Goal: Task Accomplishment & Management: Complete application form

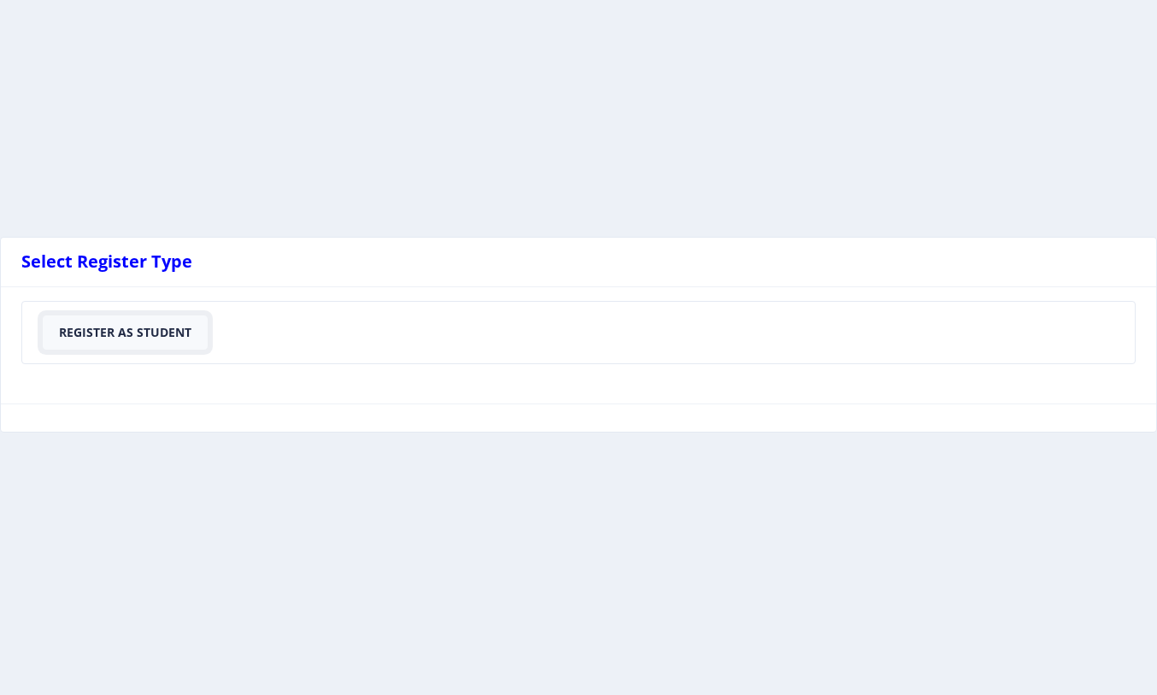
click at [187, 332] on button "Register As Student" at bounding box center [125, 332] width 165 height 34
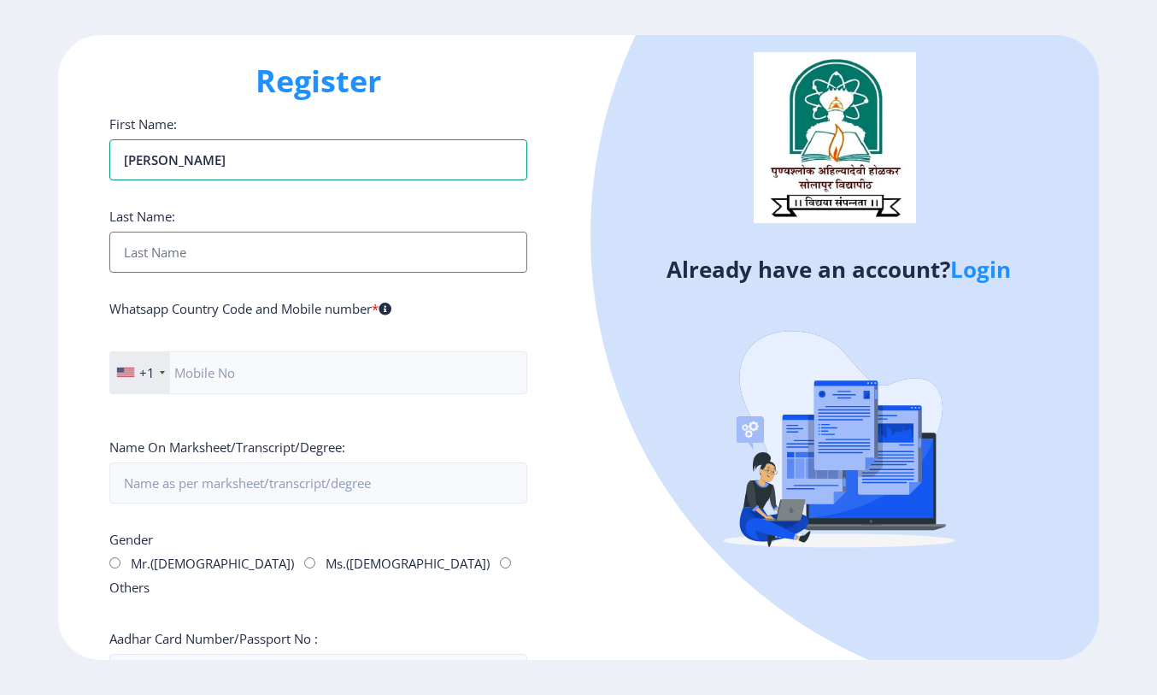
type input "[PERSON_NAME]"
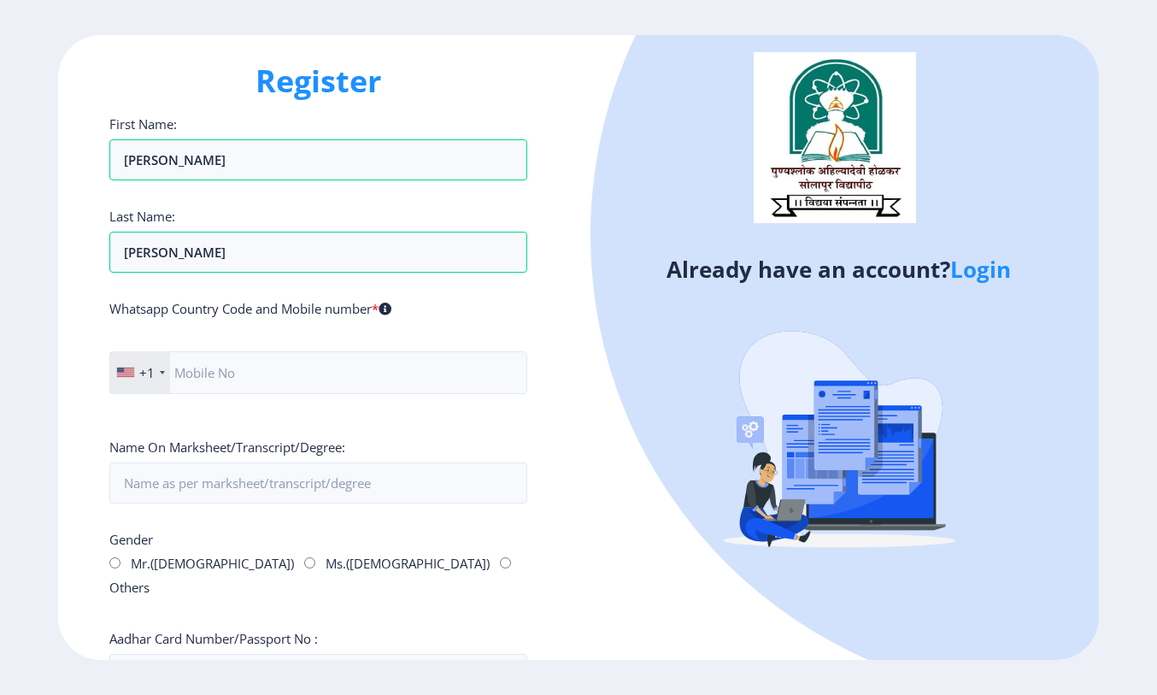
click at [156, 373] on div "+1" at bounding box center [140, 372] width 60 height 41
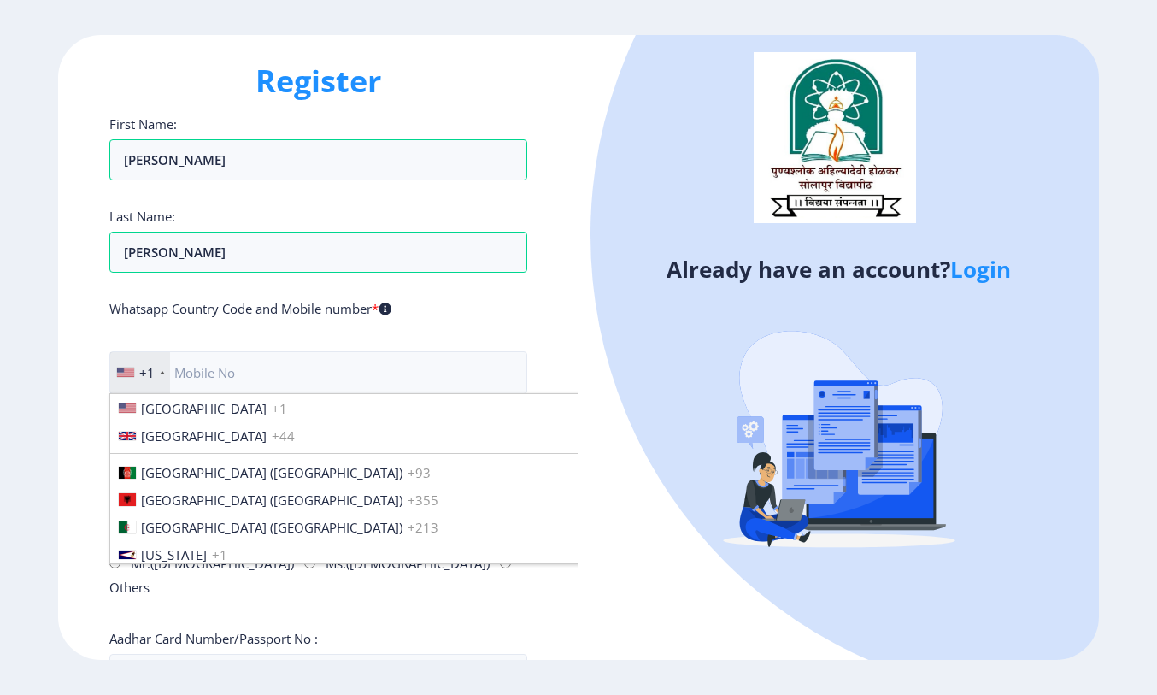
scroll to position [2617, 0]
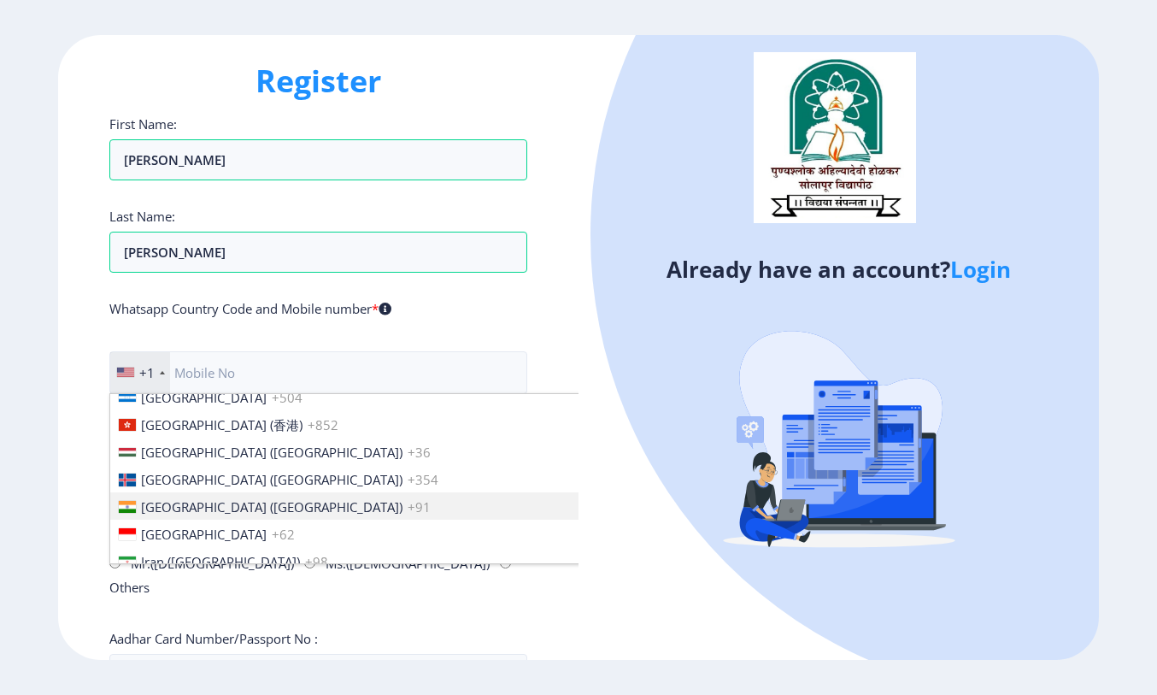
click at [408, 508] on span "+91" at bounding box center [419, 506] width 23 height 17
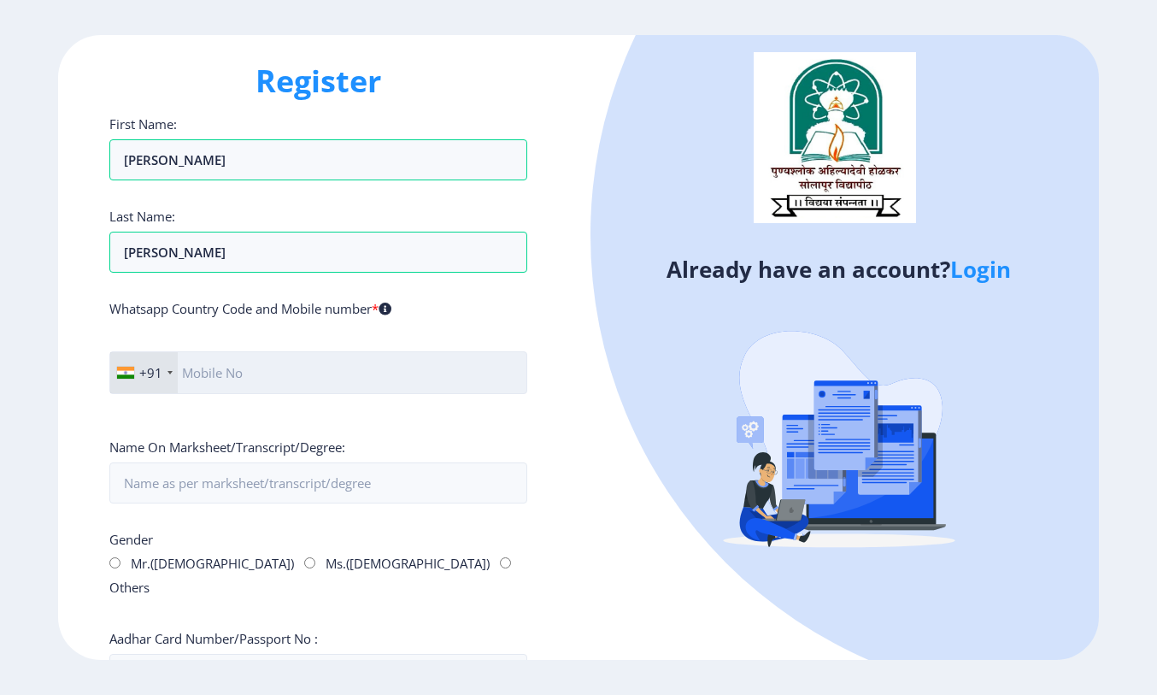
click at [280, 378] on input "text" at bounding box center [318, 372] width 418 height 43
type input "09205627714"
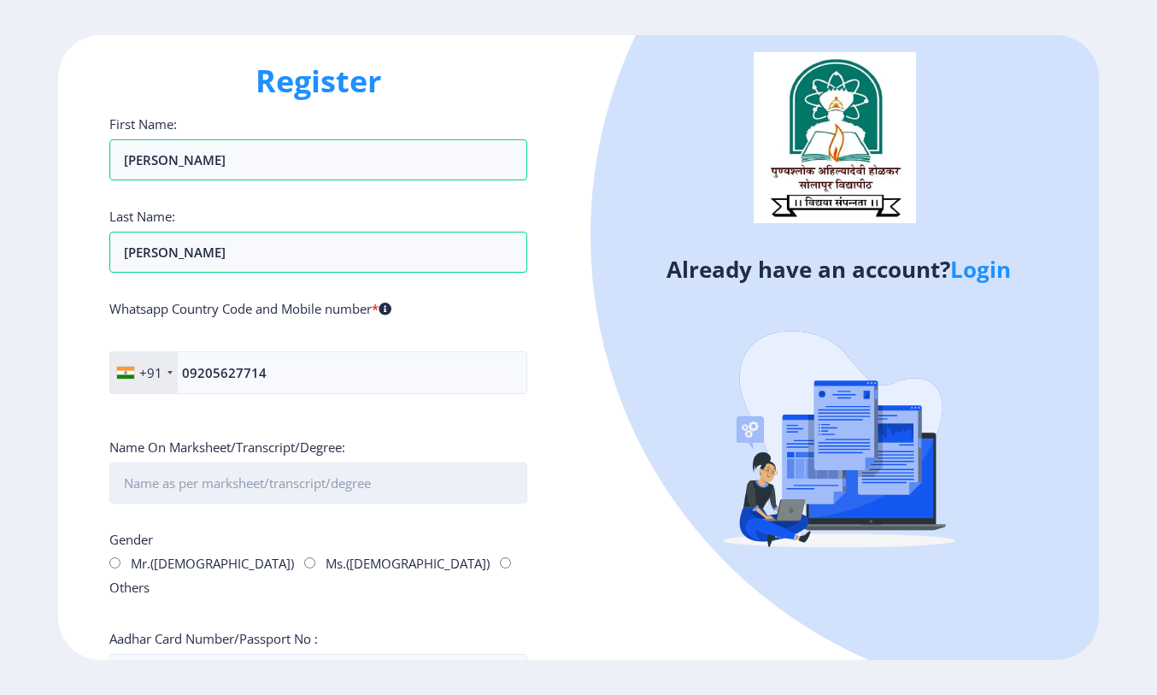
click at [274, 479] on input "First Name:" at bounding box center [318, 482] width 418 height 41
type input "[PERSON_NAME] [PERSON_NAME] ([PERSON_NAME])"
click at [304, 563] on input "Ms.([DEMOGRAPHIC_DATA])" at bounding box center [309, 562] width 11 height 11
radio input "true"
click at [342, 654] on input "Aadhar Card Number/Passport No :" at bounding box center [318, 674] width 418 height 41
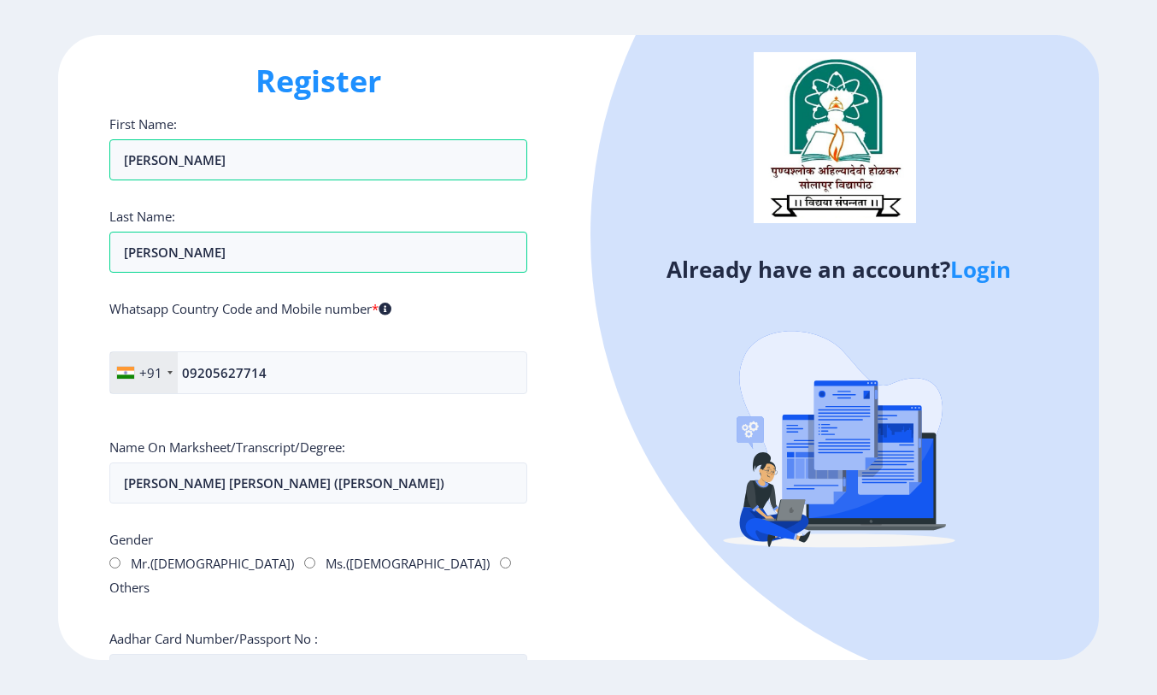
click at [296, 654] on input "Aadhar Card Number/Passport No :" at bounding box center [318, 674] width 418 height 41
paste input "252694811927"
type input "252694811927"
click at [1149, 551] on ngx-register "Register First Name: [PERSON_NAME] Last Name: [PERSON_NAME] Whatsapp Country Co…" at bounding box center [578, 348] width 1157 height 626
click at [1154, 538] on ngx-register "Register First Name: [PERSON_NAME] Last Name: [PERSON_NAME] Whatsapp Country Co…" at bounding box center [578, 348] width 1157 height 626
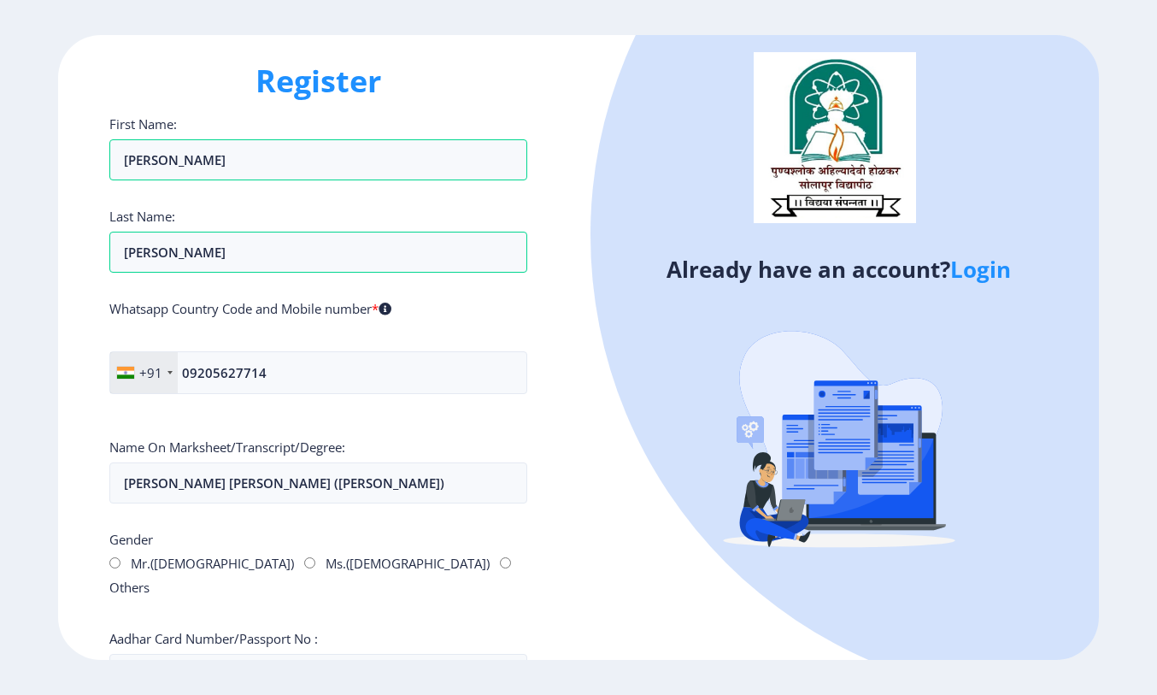
click at [594, 468] on div "Already have an account? Login" at bounding box center [839, 348] width 520 height 626
click at [1014, 135] on div at bounding box center [1054, 235] width 926 height 926
click at [421, 156] on input "[PERSON_NAME]" at bounding box center [318, 159] width 418 height 41
click at [285, 249] on input "[PERSON_NAME]" at bounding box center [318, 252] width 418 height 41
click at [238, 448] on label "Name On Marksheet/Transcript/Degree:" at bounding box center [227, 446] width 236 height 17
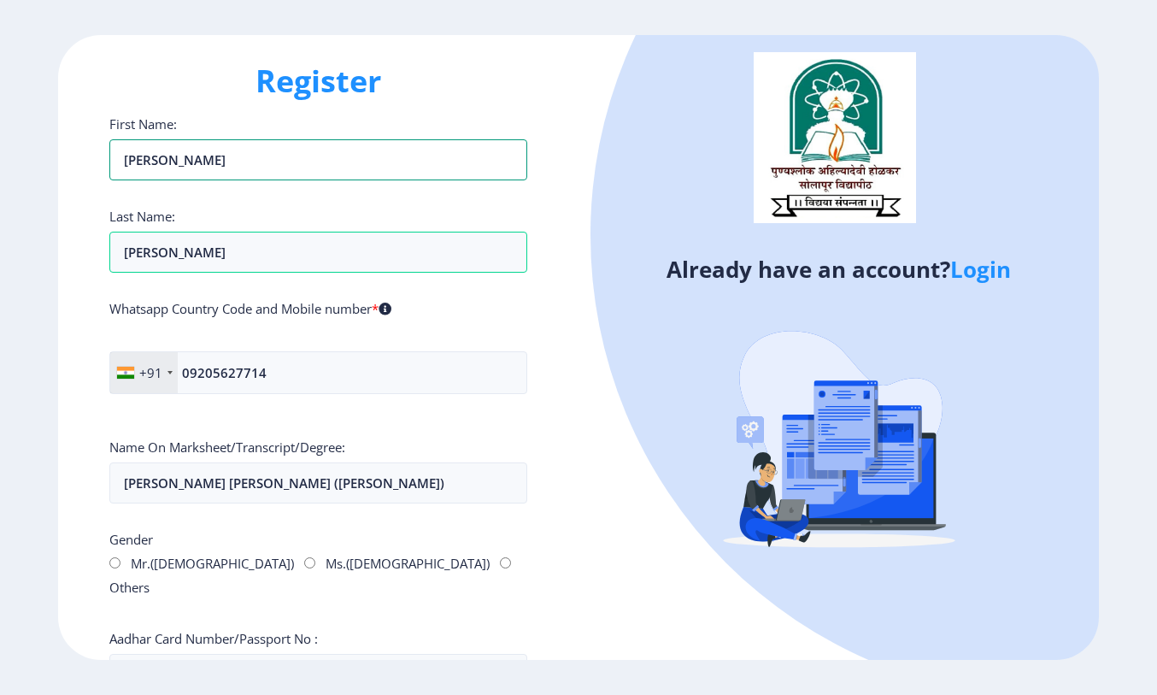
click at [238, 180] on input "[PERSON_NAME]" at bounding box center [318, 159] width 418 height 41
click at [208, 630] on label "Aadhar Card Number/Passport No :" at bounding box center [213, 638] width 209 height 17
click at [208, 654] on input "252694811927" at bounding box center [318, 674] width 418 height 41
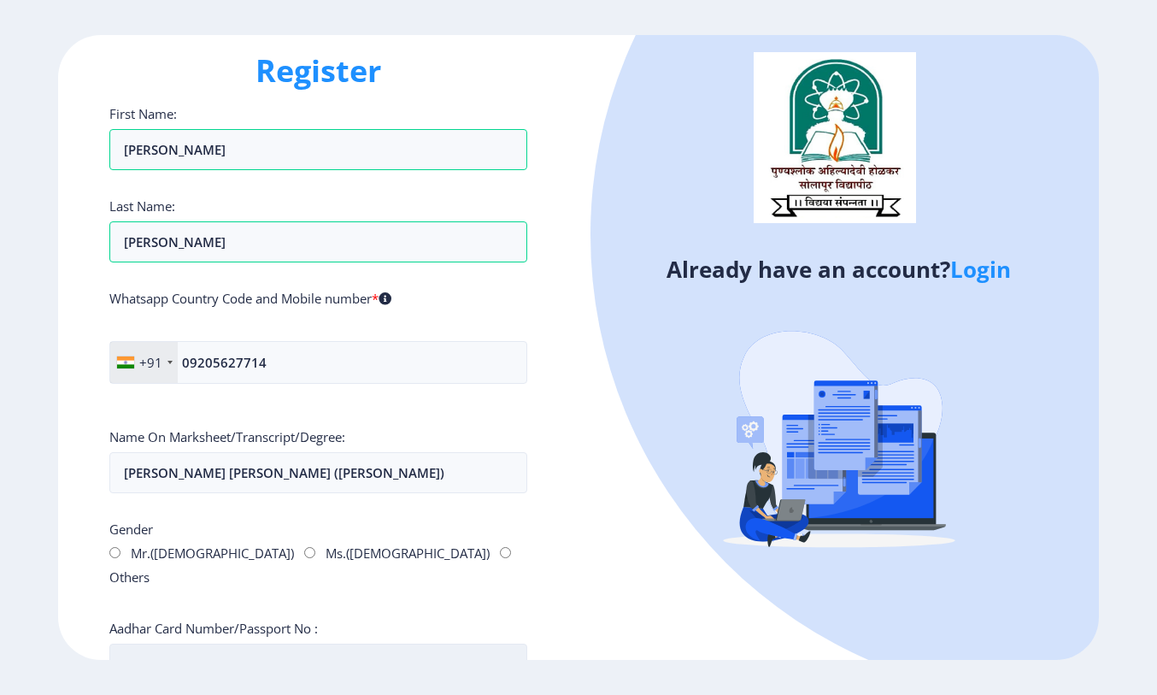
click at [209, 644] on input "252694811927" at bounding box center [318, 664] width 418 height 41
click at [679, 614] on div "Already have an account? Login" at bounding box center [839, 348] width 520 height 626
click at [111, 62] on h1 "Register" at bounding box center [318, 70] width 418 height 41
click at [287, 69] on h1 "Register" at bounding box center [318, 70] width 418 height 41
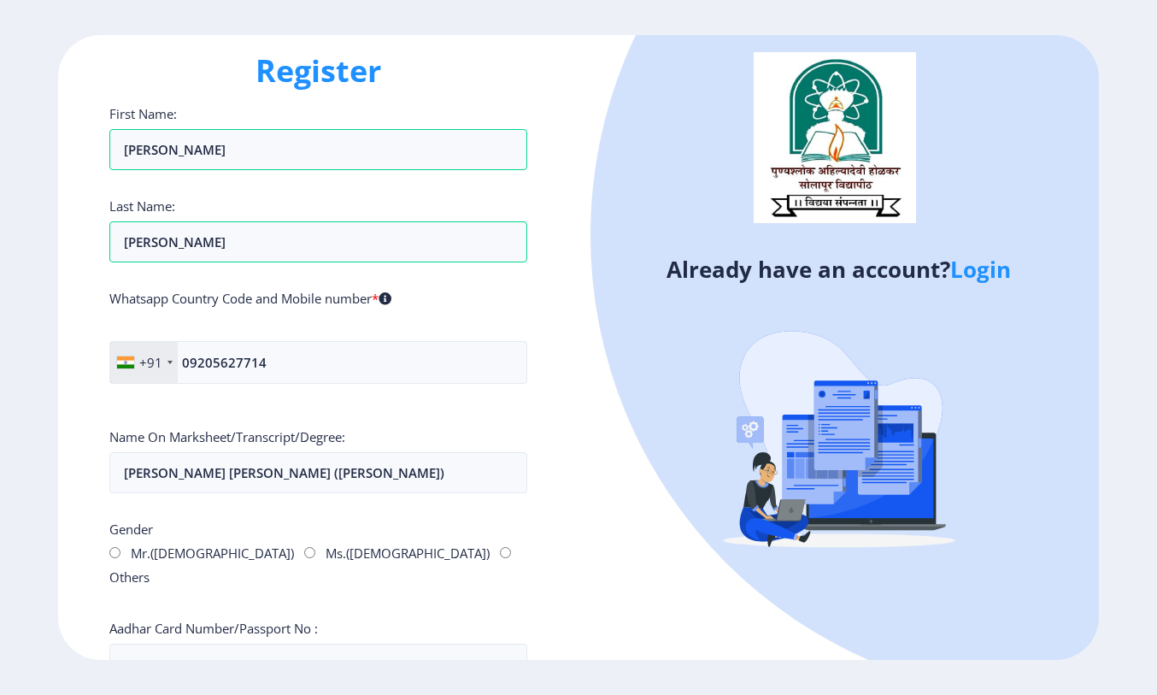
click at [525, 693] on div "Register First Name: [PERSON_NAME] Last Name: [PERSON_NAME] Whatsapp Country Co…" at bounding box center [578, 347] width 1157 height 695
click at [1154, 369] on ngx-register "Register First Name: [PERSON_NAME] Last Name: [PERSON_NAME] Whatsapp Country Co…" at bounding box center [578, 348] width 1157 height 626
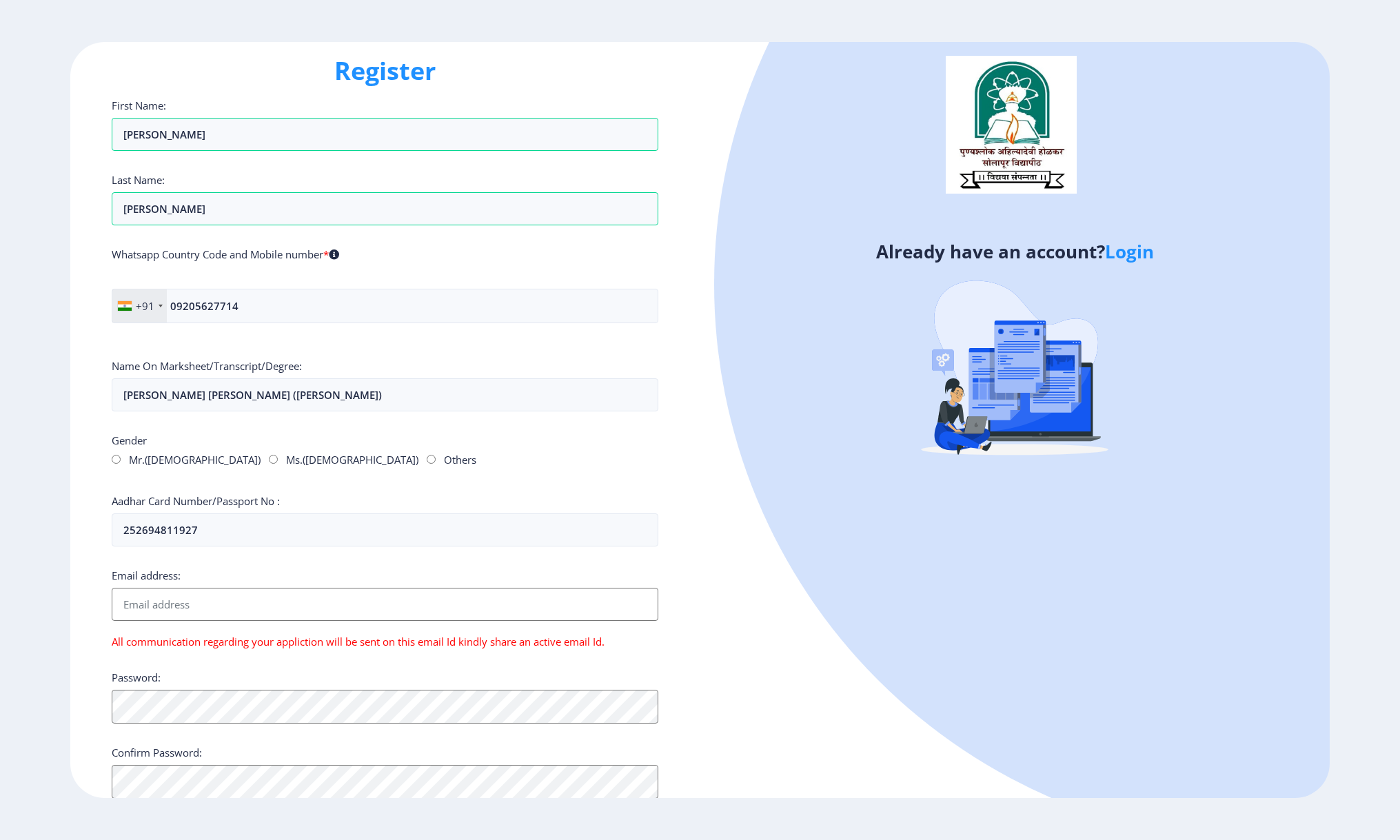
click at [37, 56] on ngx-register "Register First Name: [PERSON_NAME] Last Name: [PERSON_NAME] Whatsapp Country Co…" at bounding box center [700, 419] width 1400 height 755
click at [932, 399] on ngx-register "Register First Name: [PERSON_NAME] Last Name: [PERSON_NAME] Whatsapp Country Co…" at bounding box center [700, 419] width 1400 height 755
click at [156, 559] on input "Email address:" at bounding box center [385, 604] width 548 height 33
type input "[EMAIL_ADDRESS][DOMAIN_NAME]"
click at [765, 559] on div "Already have an account? Login" at bounding box center [1014, 419] width 630 height 755
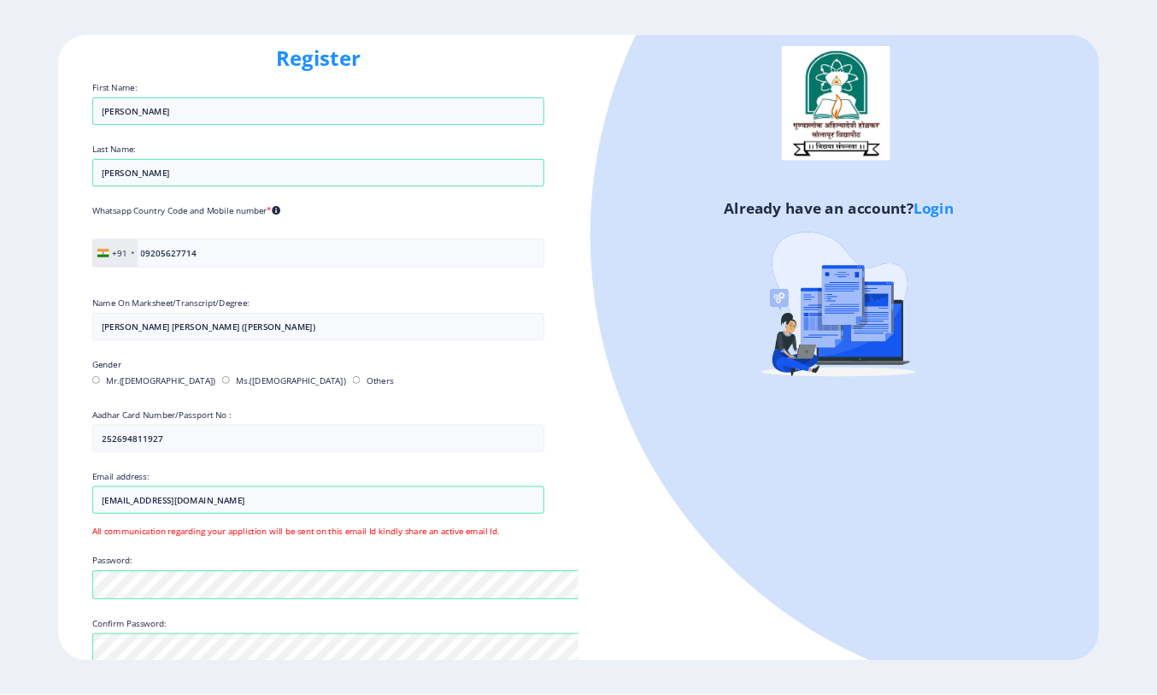
scroll to position [0, 0]
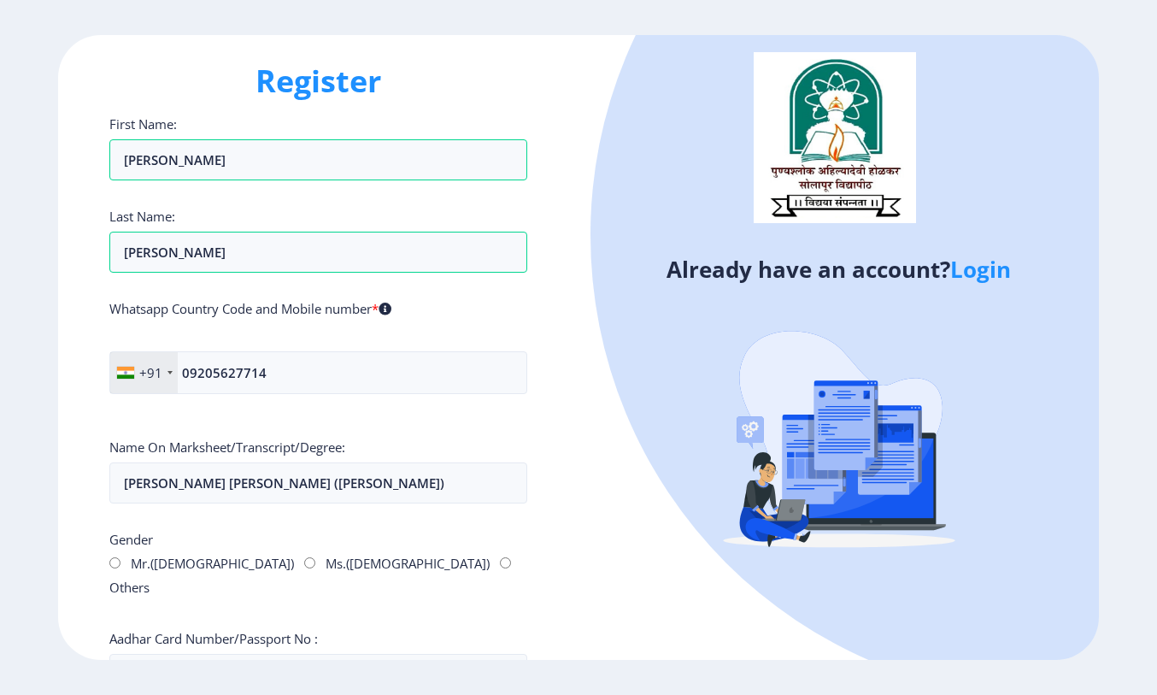
click at [596, 525] on div "Already have an account? Login" at bounding box center [839, 348] width 520 height 626
click at [391, 309] on icon at bounding box center [385, 309] width 13 height 13
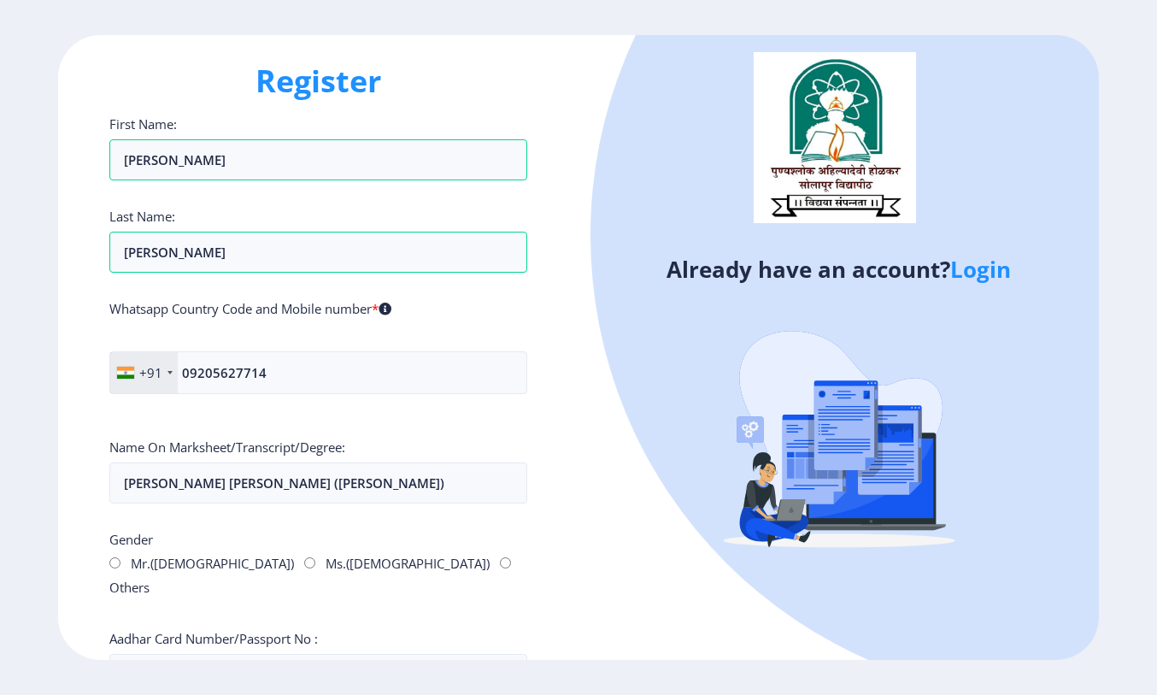
click at [391, 309] on icon at bounding box center [385, 309] width 13 height 13
click at [585, 543] on div "Already have an account? Login" at bounding box center [839, 348] width 520 height 626
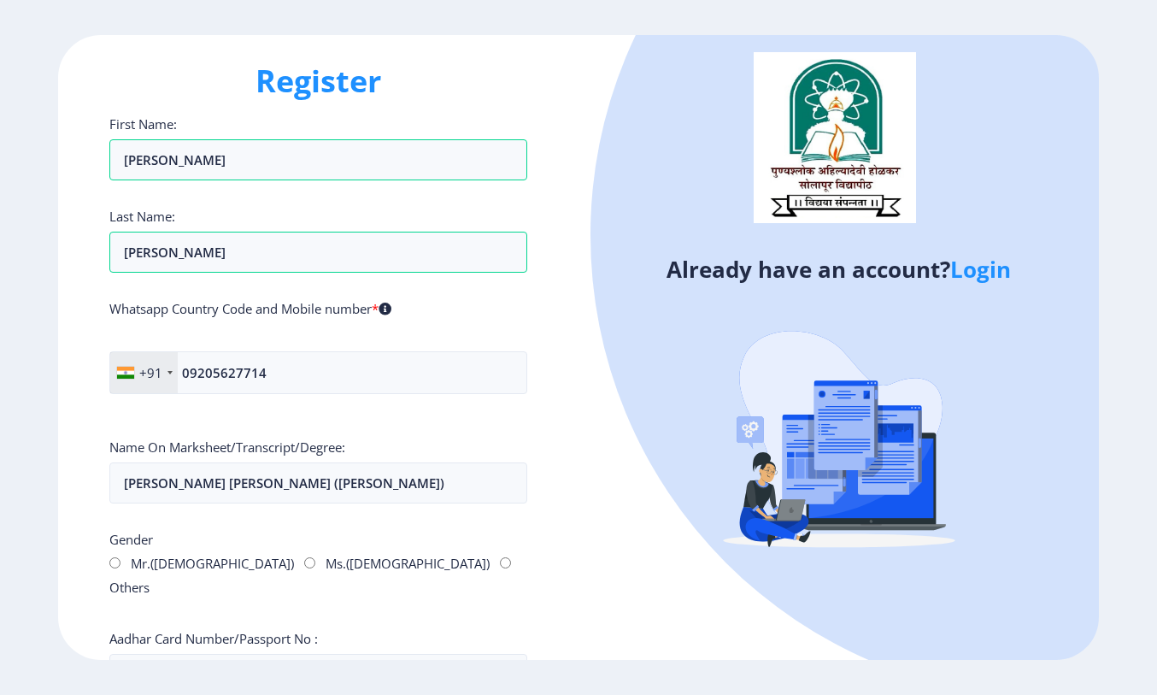
click at [1147, 361] on ngx-register "Register First Name: [PERSON_NAME] Last Name: [PERSON_NAME] Whatsapp Country Co…" at bounding box center [578, 348] width 1157 height 626
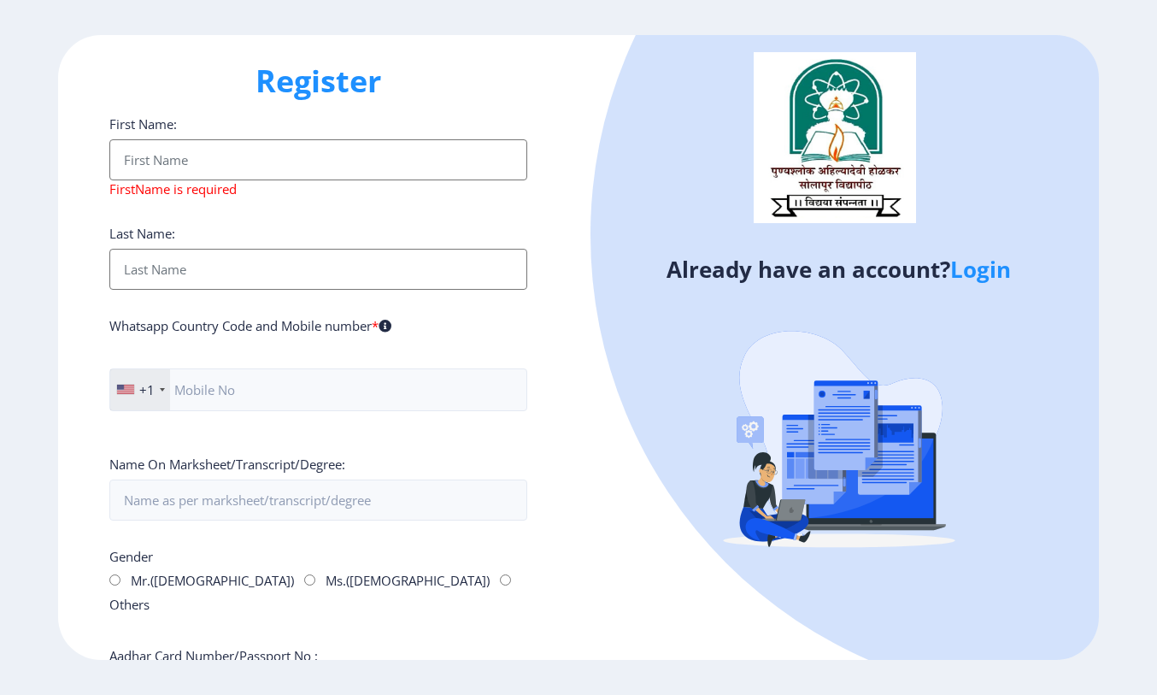
click at [1152, 370] on ngx-register "Register First Name: FirstName is required Last Name: Whatsapp Country Code and…" at bounding box center [578, 348] width 1157 height 626
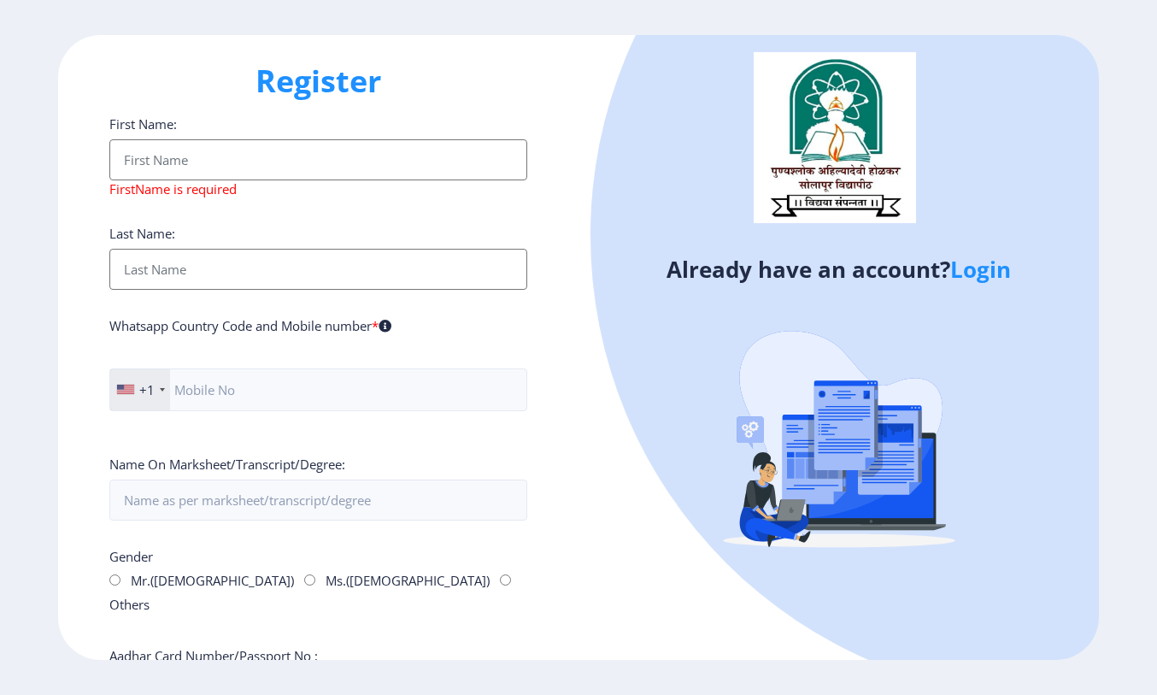
click at [1152, 370] on ngx-register "Register First Name: FirstName is required Last Name: Whatsapp Country Code and…" at bounding box center [578, 348] width 1157 height 626
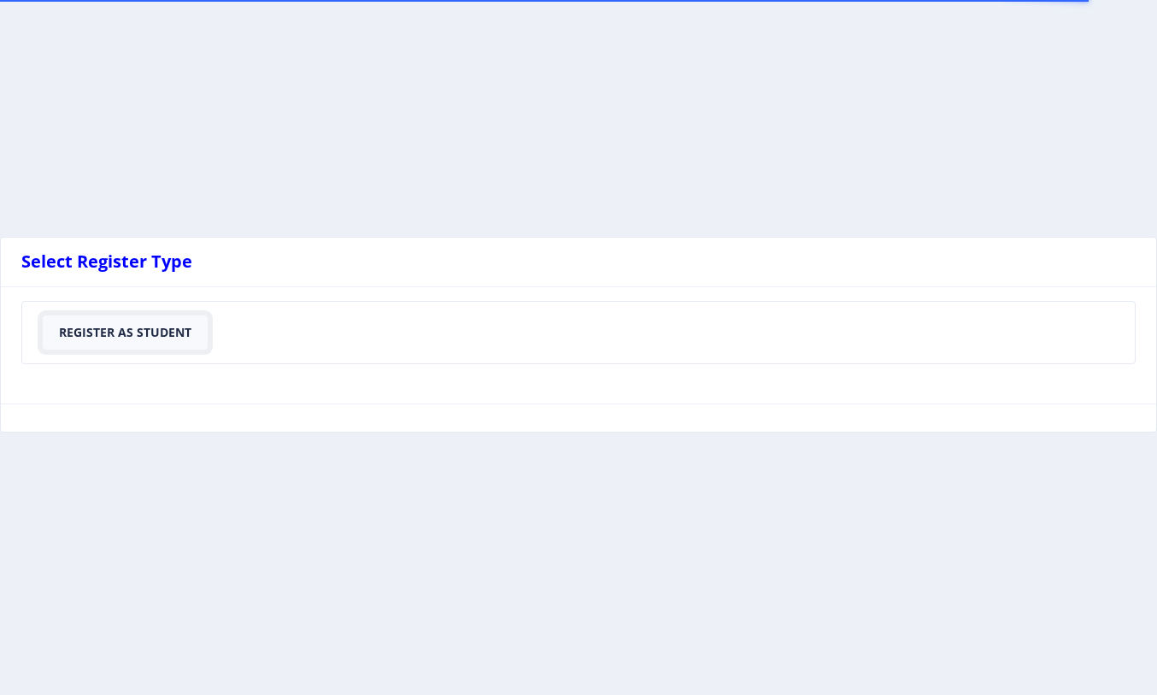
click at [105, 338] on button "Register As Student" at bounding box center [125, 332] width 165 height 34
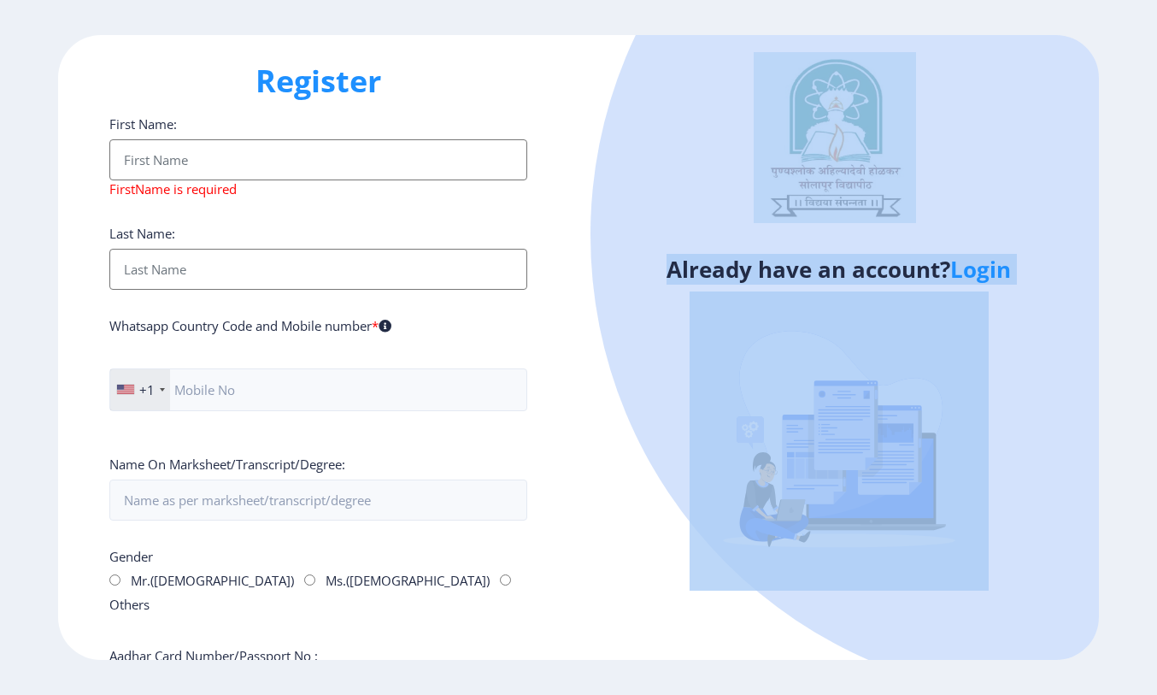
drag, startPoint x: 1143, startPoint y: 332, endPoint x: 1064, endPoint y: 209, distance: 146.8
click at [1064, 209] on ngx-register "Register First Name: FirstName is required Last Name: Whatsapp Country Code and…" at bounding box center [578, 348] width 1157 height 626
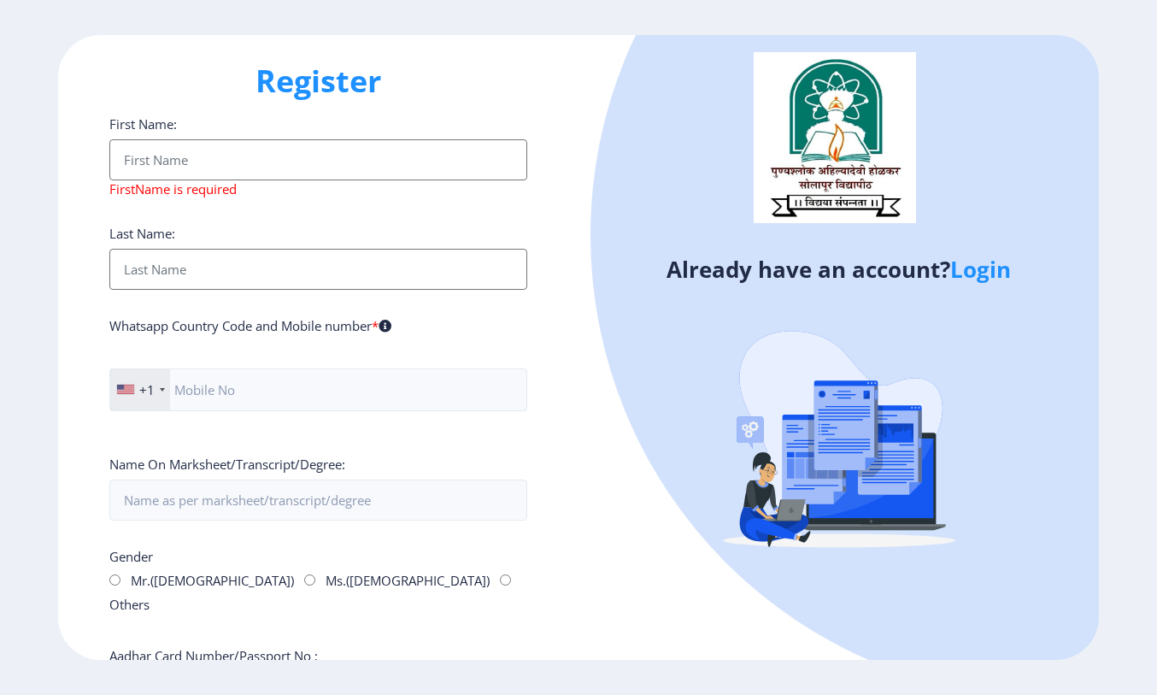
click at [487, 332] on div "Whatsapp Country Code and Mobile number *" at bounding box center [318, 329] width 418 height 24
click at [391, 671] on input "Aadhar Card Number/Passport No :" at bounding box center [318, 691] width 418 height 41
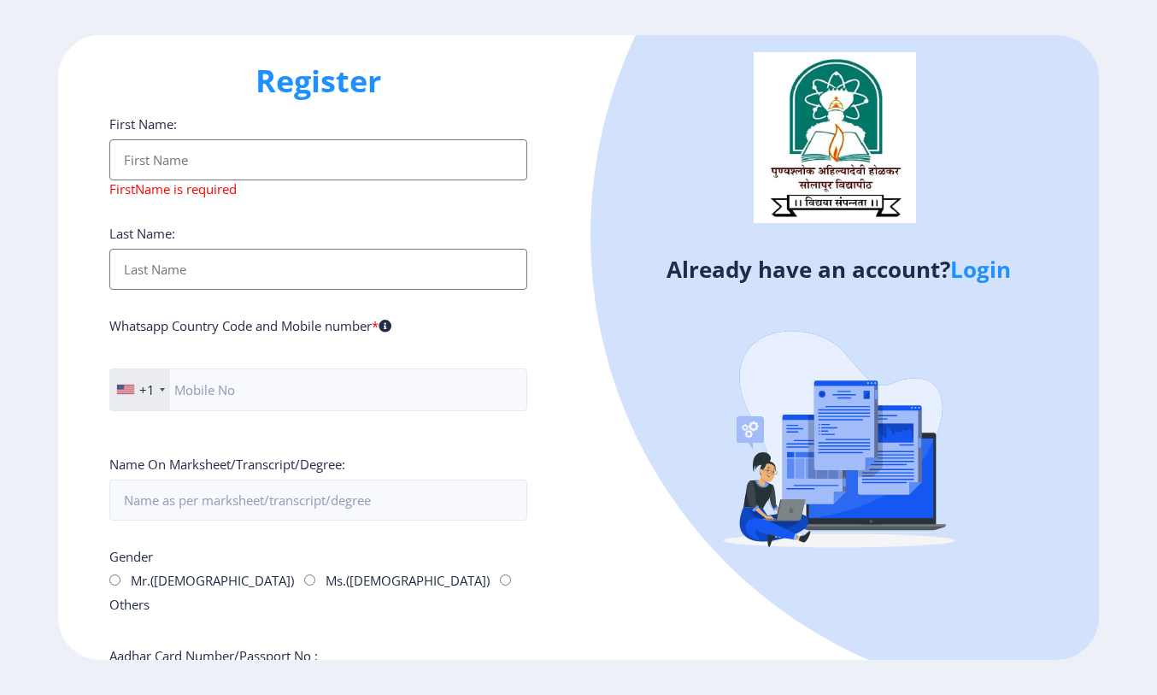
click at [392, 156] on input "First Name:" at bounding box center [318, 159] width 418 height 41
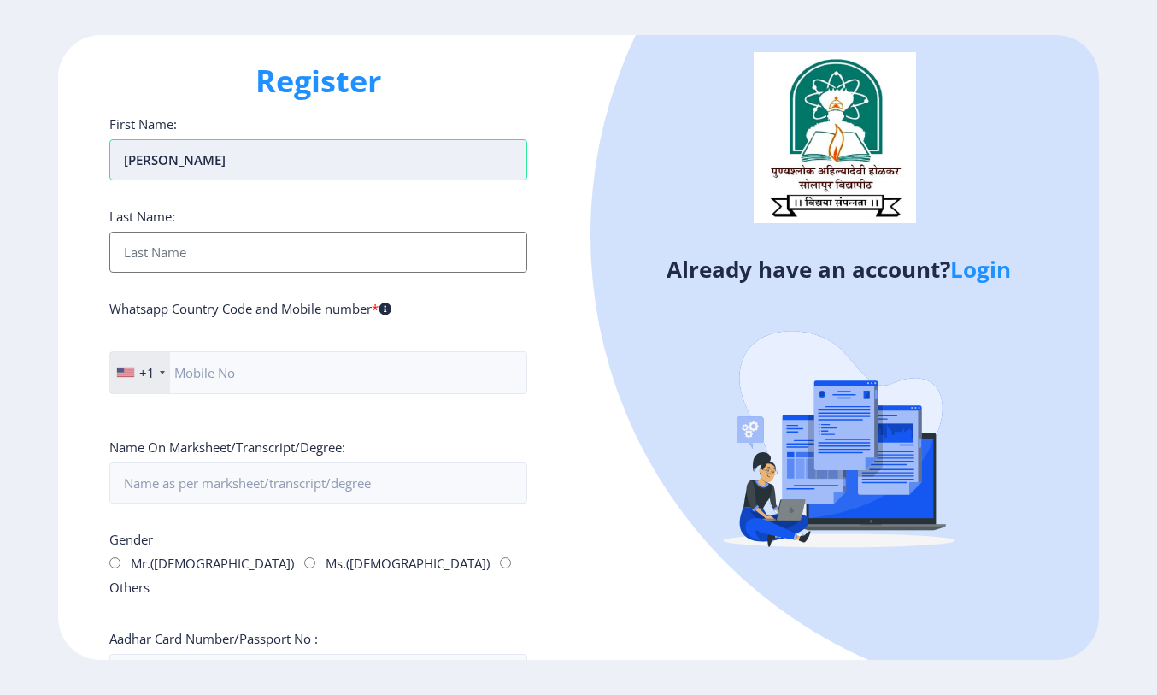
type input "[PERSON_NAME]"
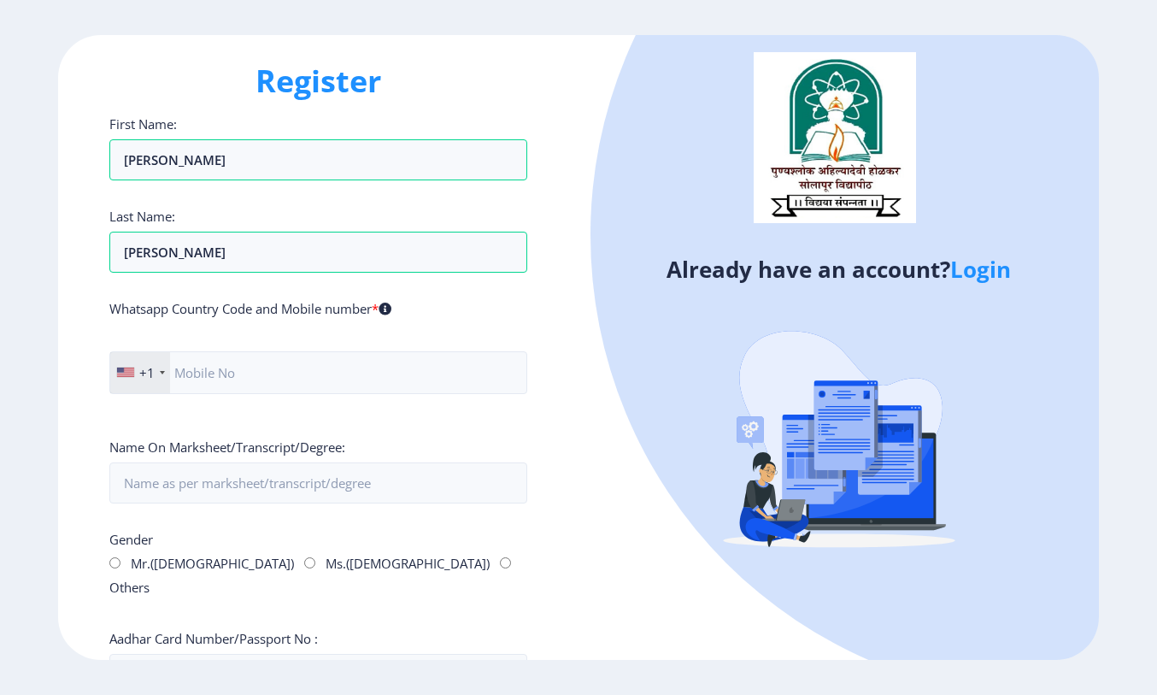
click at [162, 375] on div "+1" at bounding box center [140, 372] width 60 height 41
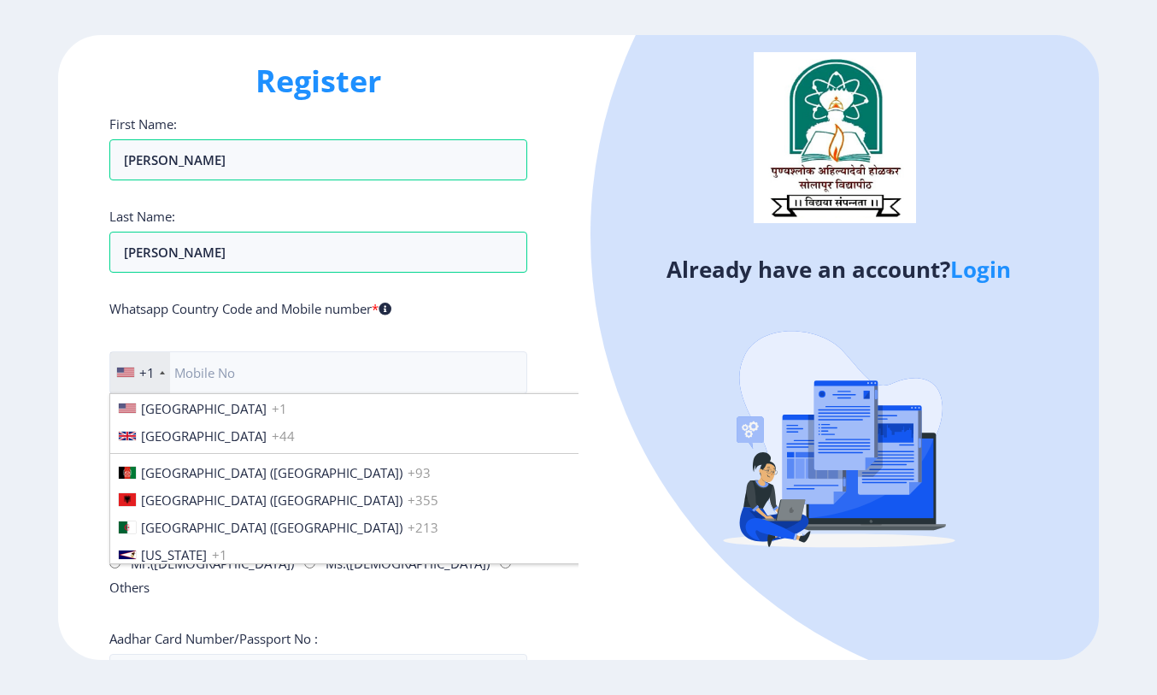
scroll to position [2617, 0]
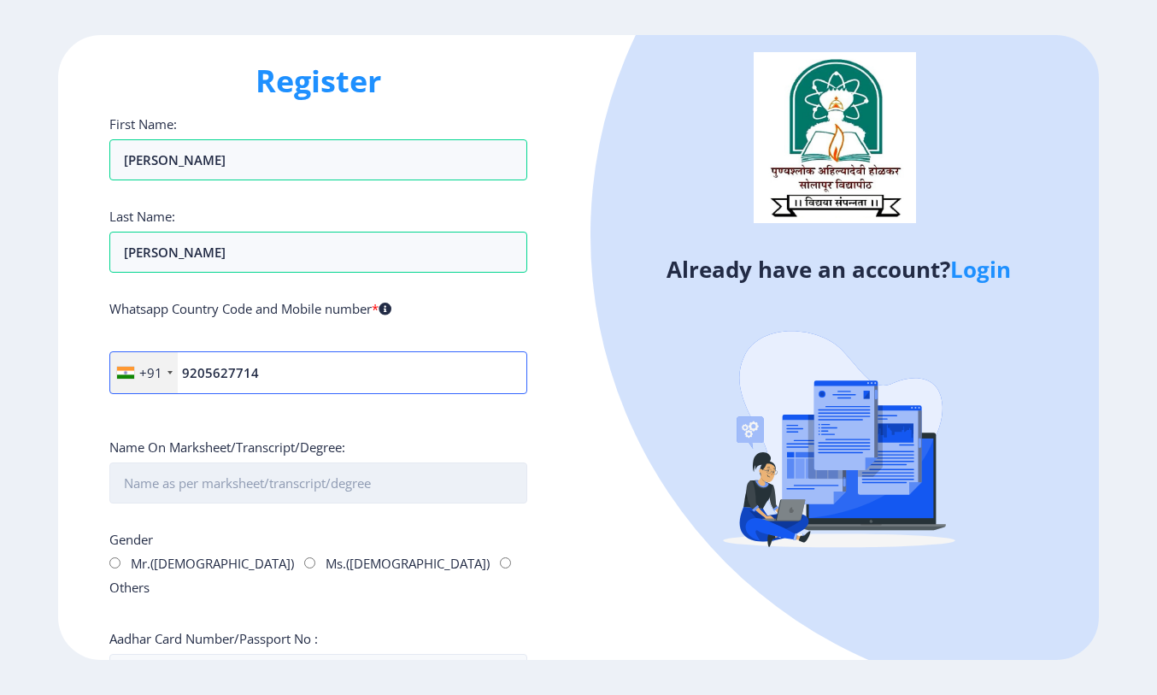
type input "9205627714"
click at [138, 489] on input "First Name:" at bounding box center [318, 482] width 418 height 41
type input "[PERSON_NAME] [PERSON_NAME] ([PERSON_NAME])"
click at [304, 566] on input "Ms.([DEMOGRAPHIC_DATA])" at bounding box center [309, 562] width 11 height 11
radio input "true"
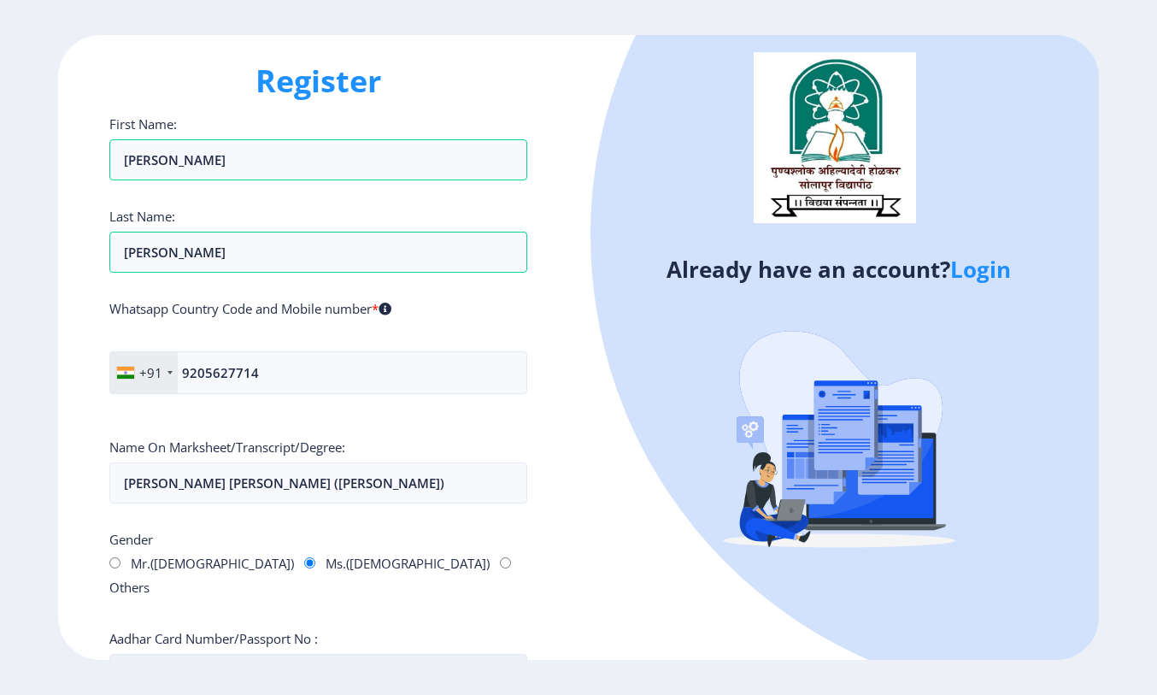
click at [426, 654] on input "Aadhar Card Number/Passport No :" at bounding box center [318, 674] width 418 height 41
paste input "252694811927"
type input "252694811927"
click at [575, 88] on div "Register First Name: [PERSON_NAME] Last Name: [PERSON_NAME] Whatsapp Country Co…" at bounding box center [318, 348] width 520 height 626
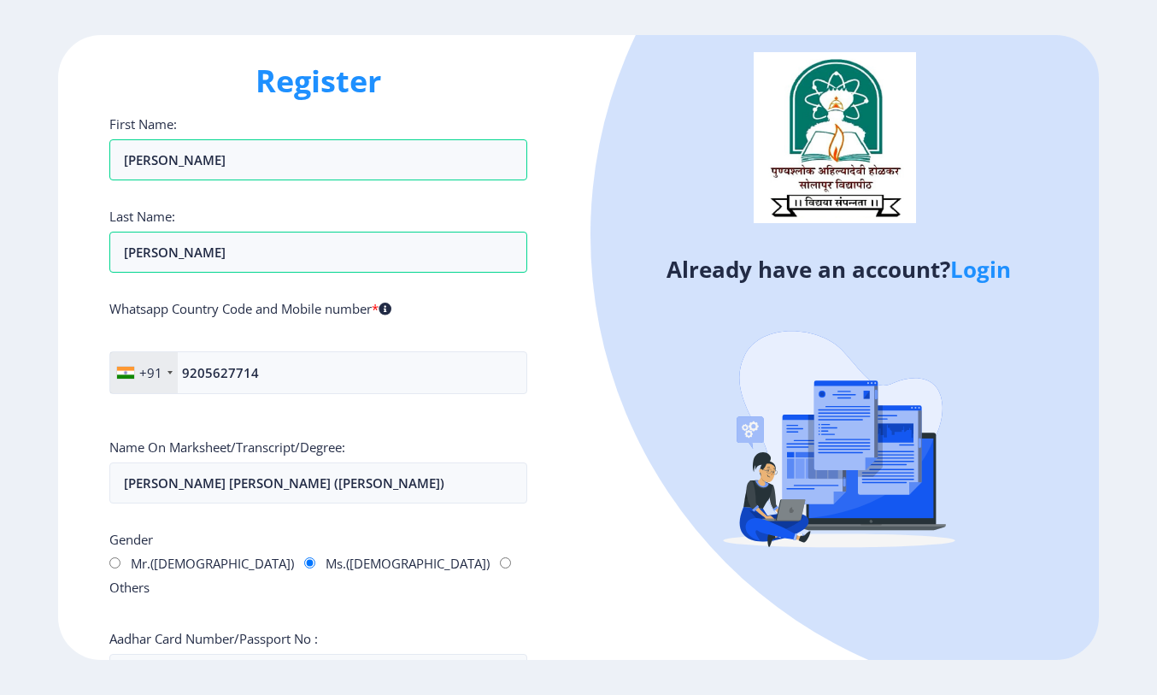
click at [575, 88] on div "Register First Name: [PERSON_NAME] Last Name: [PERSON_NAME] Whatsapp Country Co…" at bounding box center [318, 348] width 520 height 626
click at [580, 138] on div "Already have an account? Login" at bounding box center [839, 348] width 520 height 626
click at [152, 654] on input "252694811927" at bounding box center [318, 674] width 418 height 41
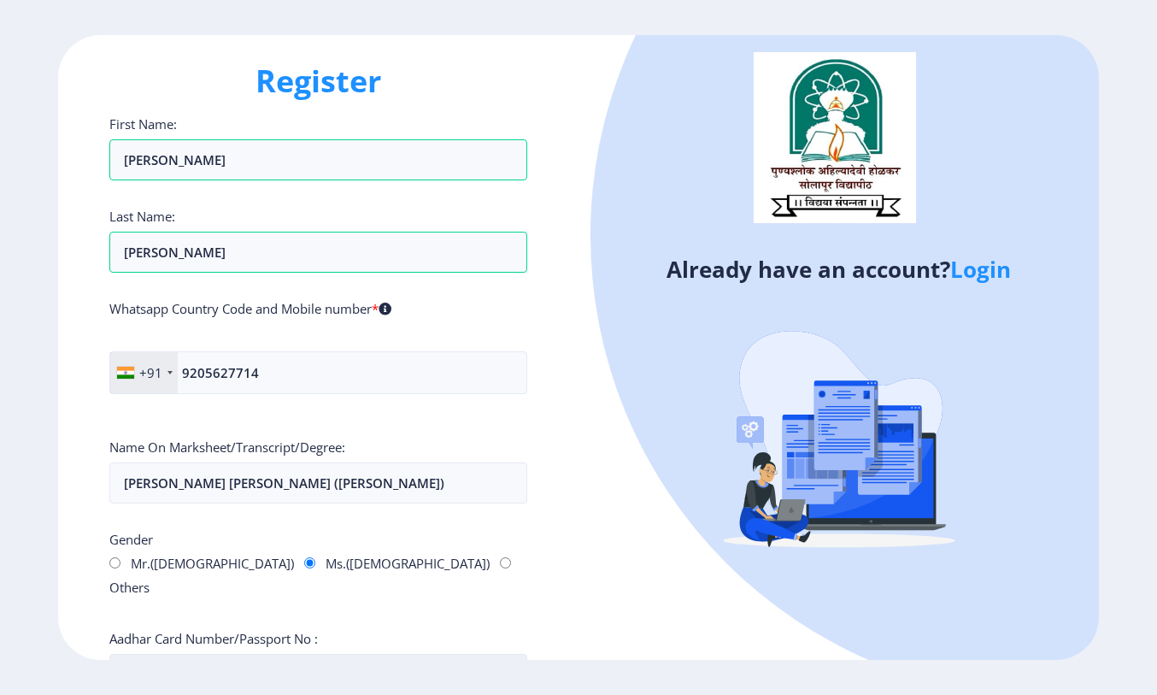
click at [211, 654] on input "252694811927" at bounding box center [318, 674] width 418 height 41
click at [239, 654] on input "252694811927" at bounding box center [318, 674] width 418 height 41
click at [257, 654] on input "252694811927" at bounding box center [318, 674] width 418 height 41
click at [317, 596] on div "First Name: [PERSON_NAME] Last Name: [PERSON_NAME] Whatsapp Country Code and Mo…" at bounding box center [318, 603] width 418 height 976
click at [336, 589] on div "First Name: [PERSON_NAME] Last Name: [PERSON_NAME] Whatsapp Country Code and Mo…" at bounding box center [318, 603] width 418 height 976
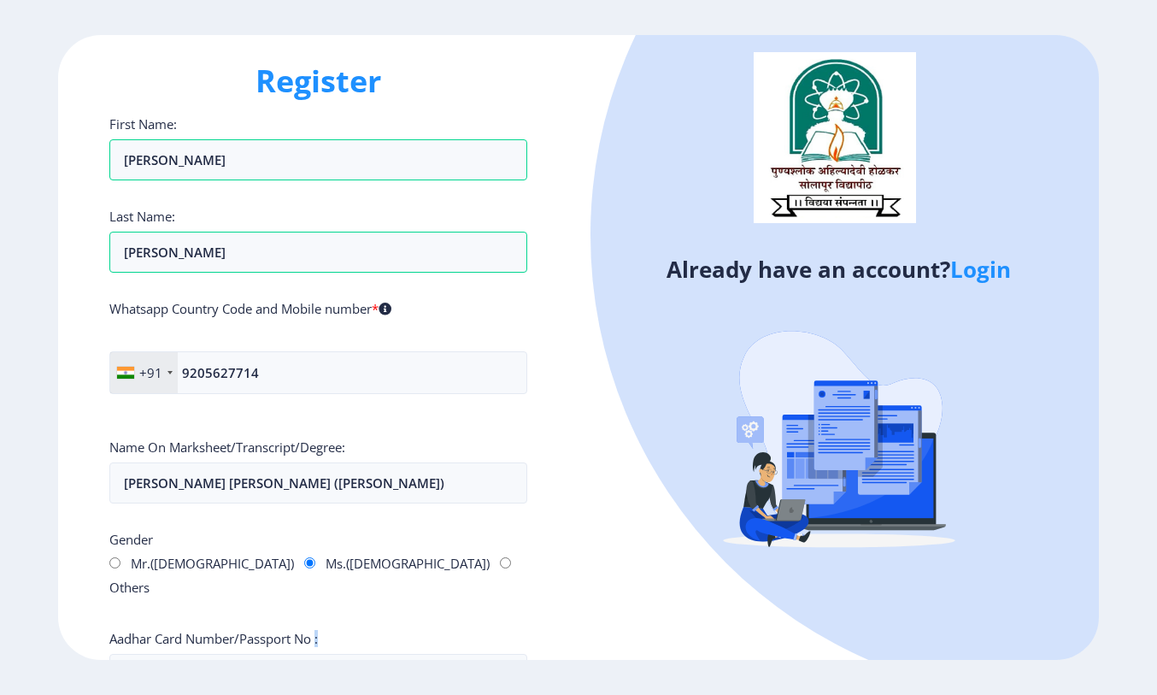
click at [336, 589] on div "First Name: [PERSON_NAME] Last Name: [PERSON_NAME] Whatsapp Country Code and Mo…" at bounding box center [318, 603] width 418 height 976
click at [354, 604] on div "First Name: [PERSON_NAME] Last Name: [PERSON_NAME] Whatsapp Country Code and Mo…" at bounding box center [318, 603] width 418 height 976
click at [1082, 386] on div at bounding box center [1054, 235] width 926 height 926
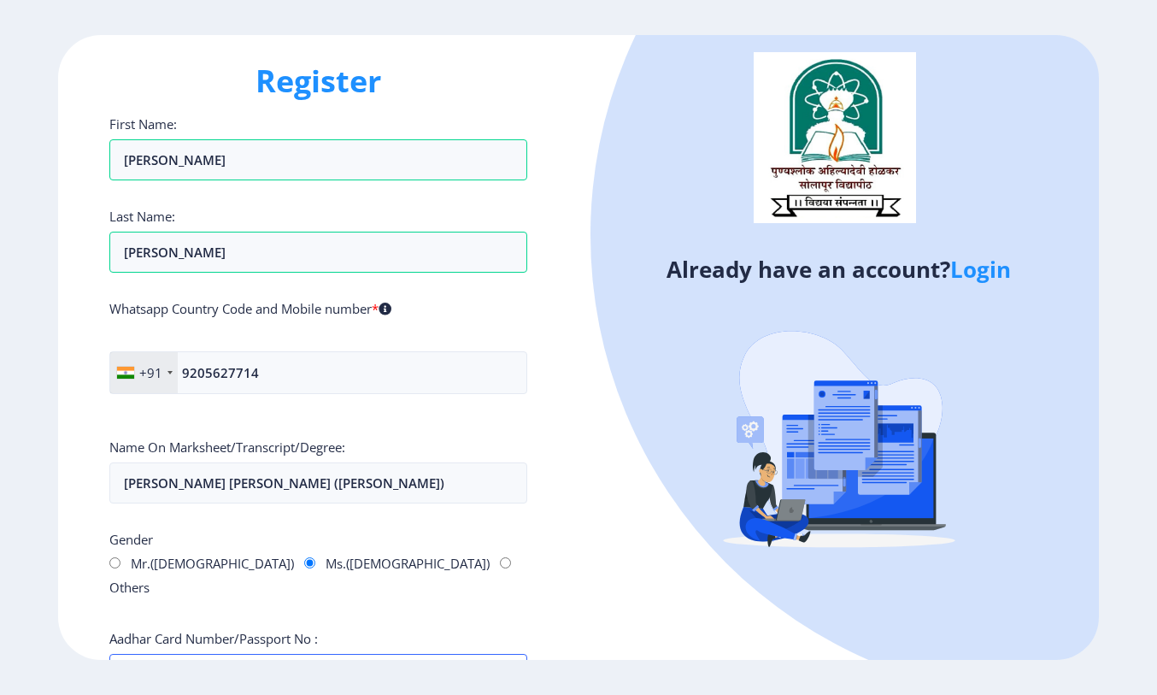
drag, startPoint x: 369, startPoint y: 636, endPoint x: 69, endPoint y: 563, distance: 308.6
click at [69, 563] on div "Register First Name: [PERSON_NAME] Last Name: [PERSON_NAME] Whatsapp Country Co…" at bounding box center [318, 348] width 520 height 626
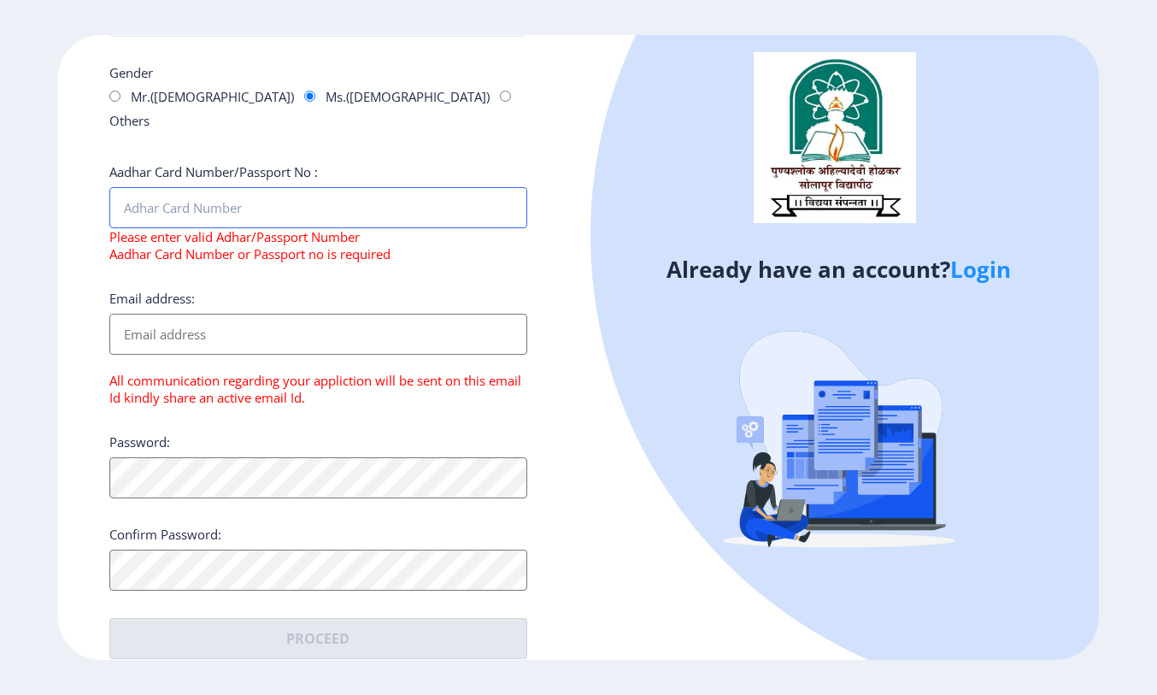
paste input "252694811927"
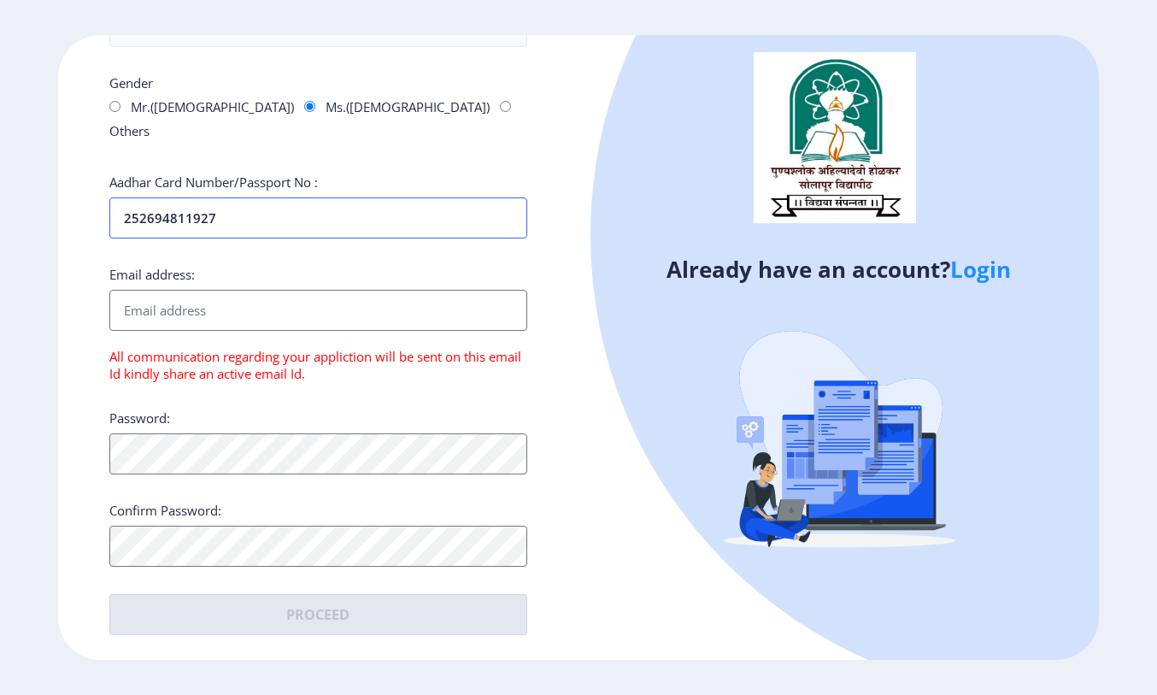
scroll to position [432, 0]
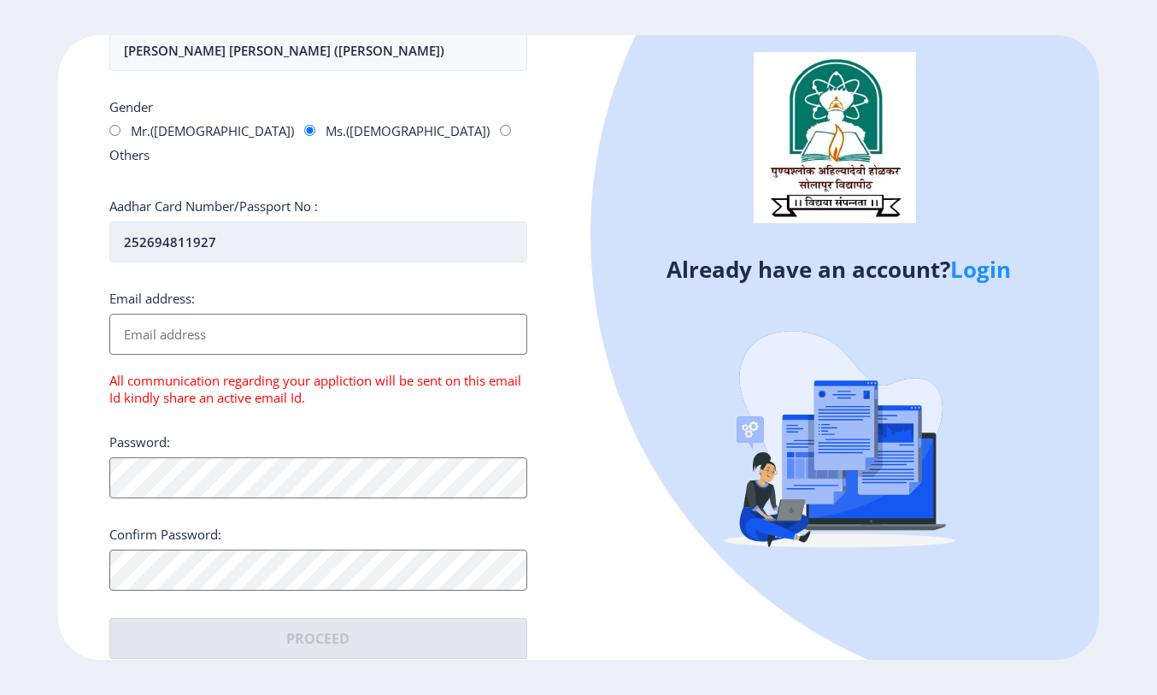
click at [152, 221] on input "252694811927" at bounding box center [318, 241] width 418 height 41
click at [182, 221] on input "252694811927" at bounding box center [318, 241] width 418 height 41
type input "252694811927"
click at [215, 257] on div "First Name: [PERSON_NAME] Last Name: [PERSON_NAME] Whatsapp Country Code and Mo…" at bounding box center [318, 171] width 418 height 976
click at [201, 325] on input "Email address:" at bounding box center [318, 334] width 418 height 41
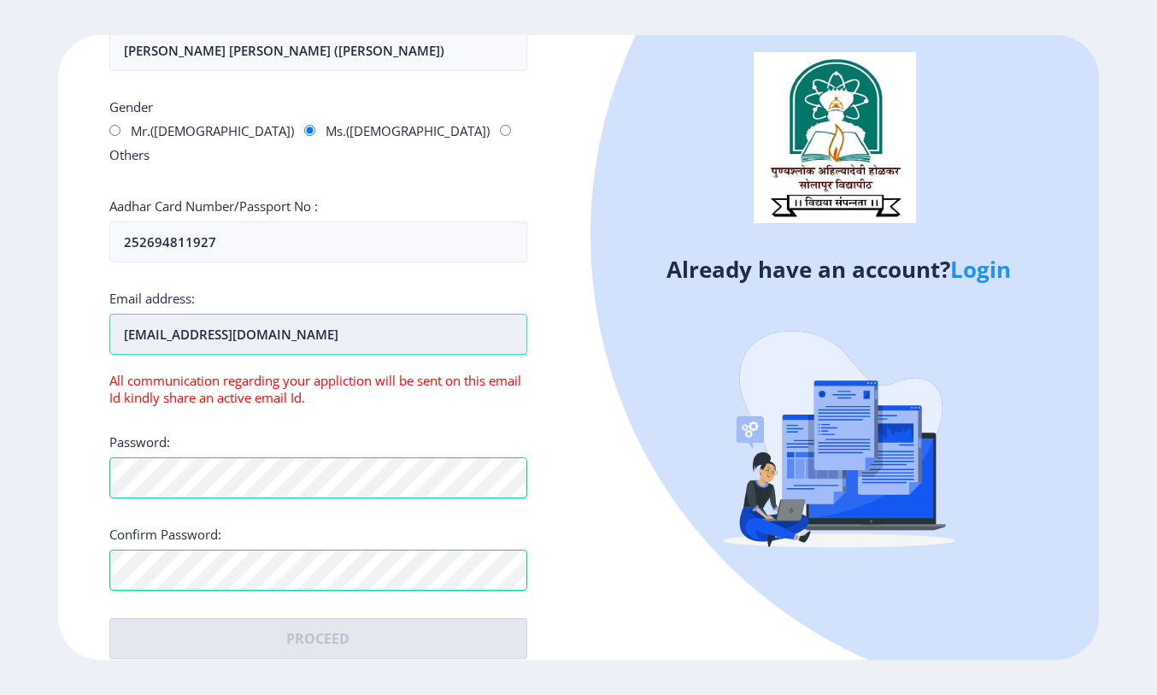
click at [376, 323] on input "[EMAIL_ADDRESS][DOMAIN_NAME]" at bounding box center [318, 334] width 418 height 41
click at [377, 400] on div "First Name: [PERSON_NAME] Last Name: [PERSON_NAME] Whatsapp Country Code and Mo…" at bounding box center [318, 171] width 418 height 976
click at [349, 314] on input "[EMAIL_ADDRESS][DOMAIN_NAME]" at bounding box center [318, 334] width 418 height 41
click at [394, 433] on div "Password:" at bounding box center [318, 465] width 418 height 65
click at [360, 264] on div "First Name: [PERSON_NAME] Last Name: [PERSON_NAME] Whatsapp Country Code and Mo…" at bounding box center [318, 171] width 418 height 976
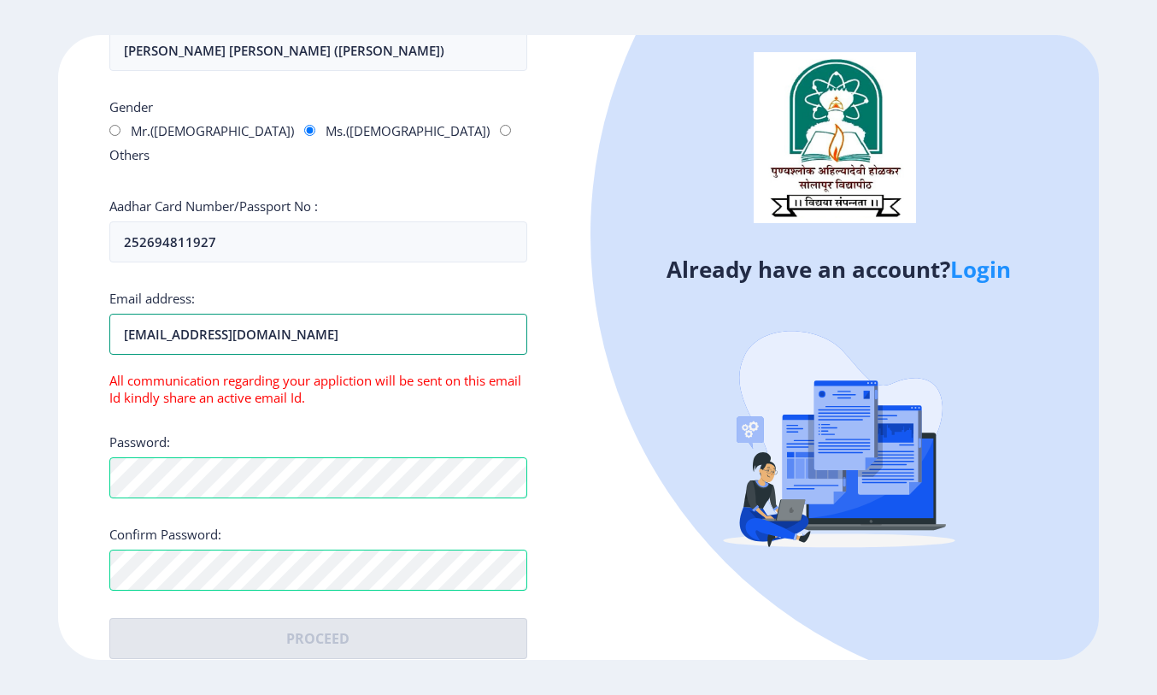
drag, startPoint x: 158, startPoint y: 308, endPoint x: -71, endPoint y: 197, distance: 254.6
click at [0, 197] on html "Register First Name: [PERSON_NAME] Last Name: [PERSON_NAME] Whatsapp Country Co…" at bounding box center [578, 347] width 1157 height 695
type input "[EMAIL_ADDRESS][DOMAIN_NAME]"
click at [347, 367] on div "Email address: [EMAIL_ADDRESS][DOMAIN_NAME] All communication regarding your ap…" at bounding box center [318, 348] width 418 height 116
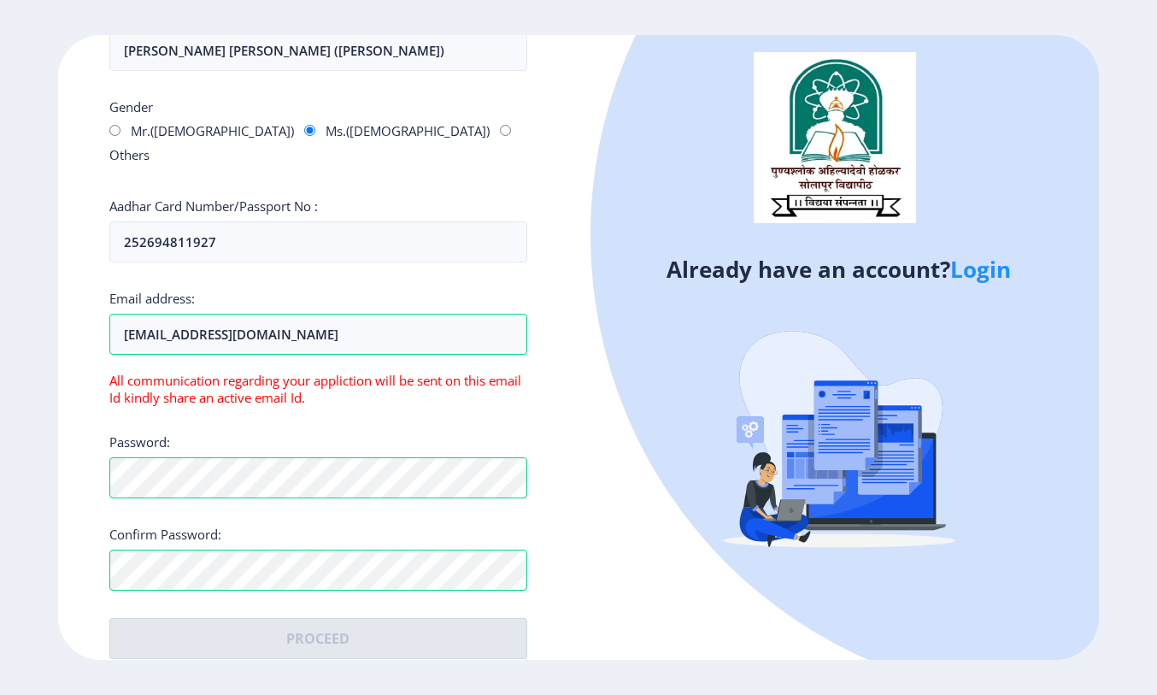
click at [347, 367] on div "Email address: [EMAIL_ADDRESS][DOMAIN_NAME] All communication regarding your ap…" at bounding box center [318, 348] width 418 height 116
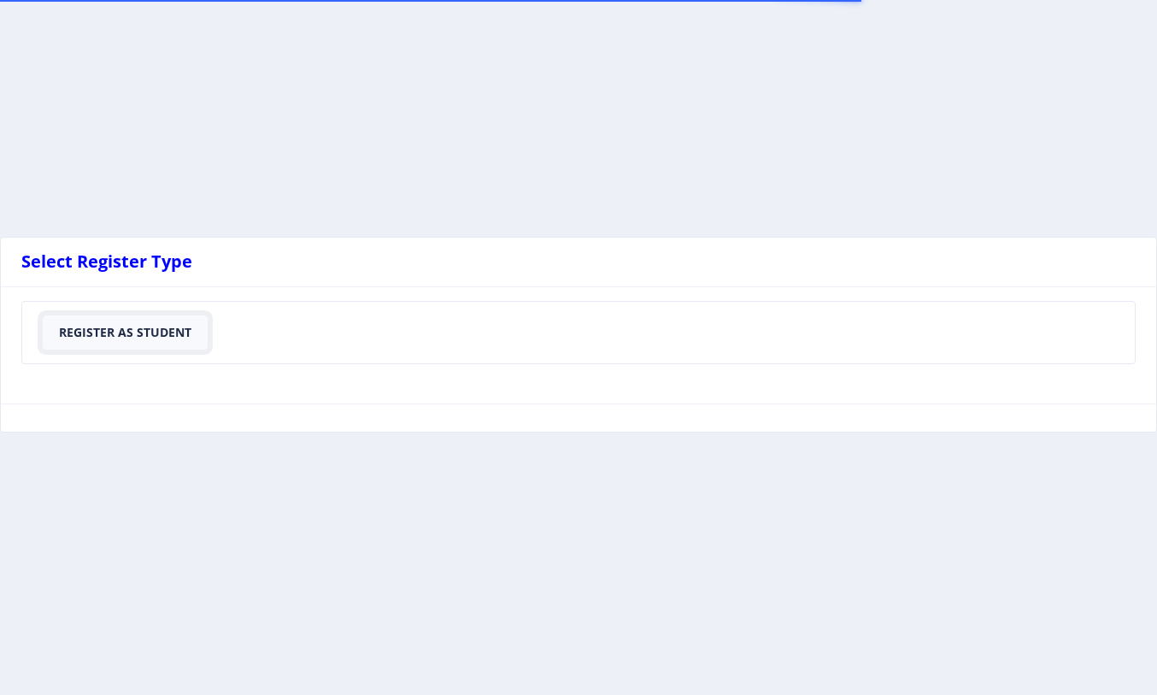
click at [163, 343] on button "Register As Student" at bounding box center [125, 332] width 165 height 34
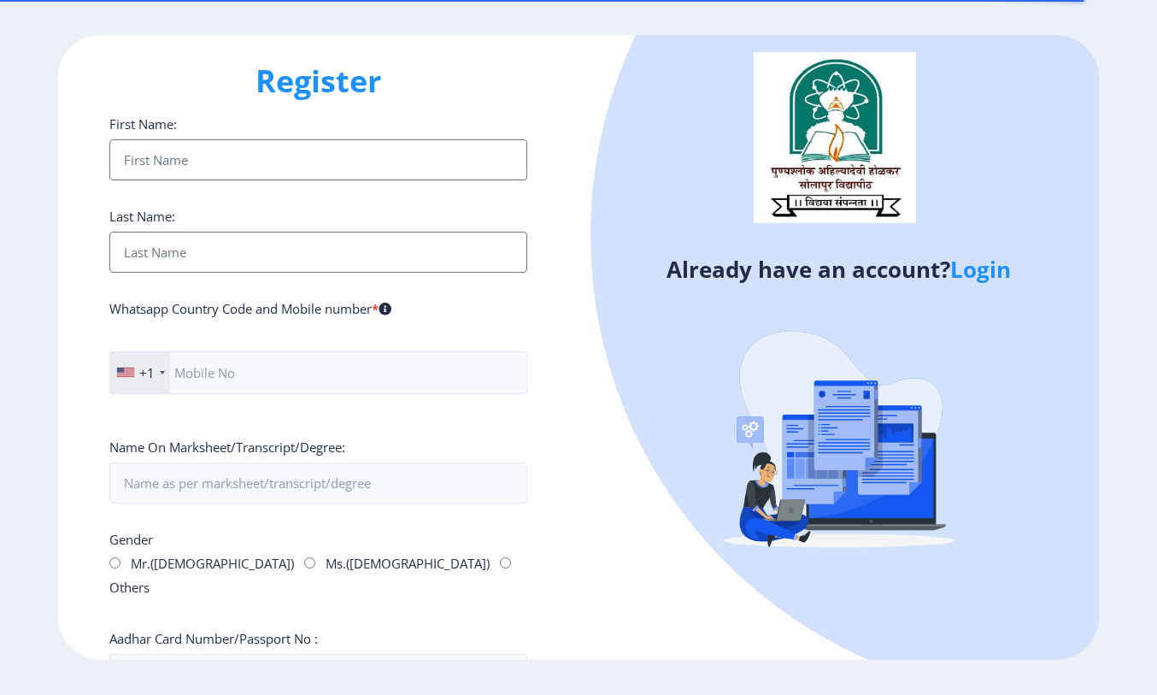
click at [241, 156] on input "First Name:" at bounding box center [318, 159] width 418 height 41
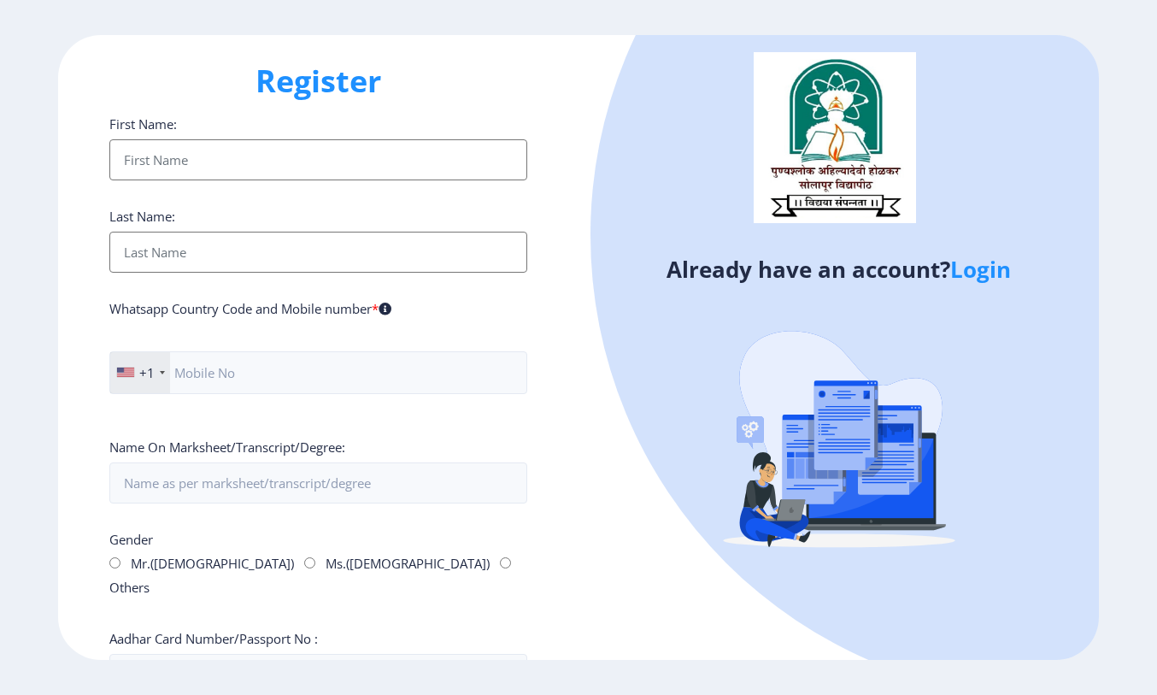
click at [241, 156] on input "First Name:" at bounding box center [318, 159] width 418 height 41
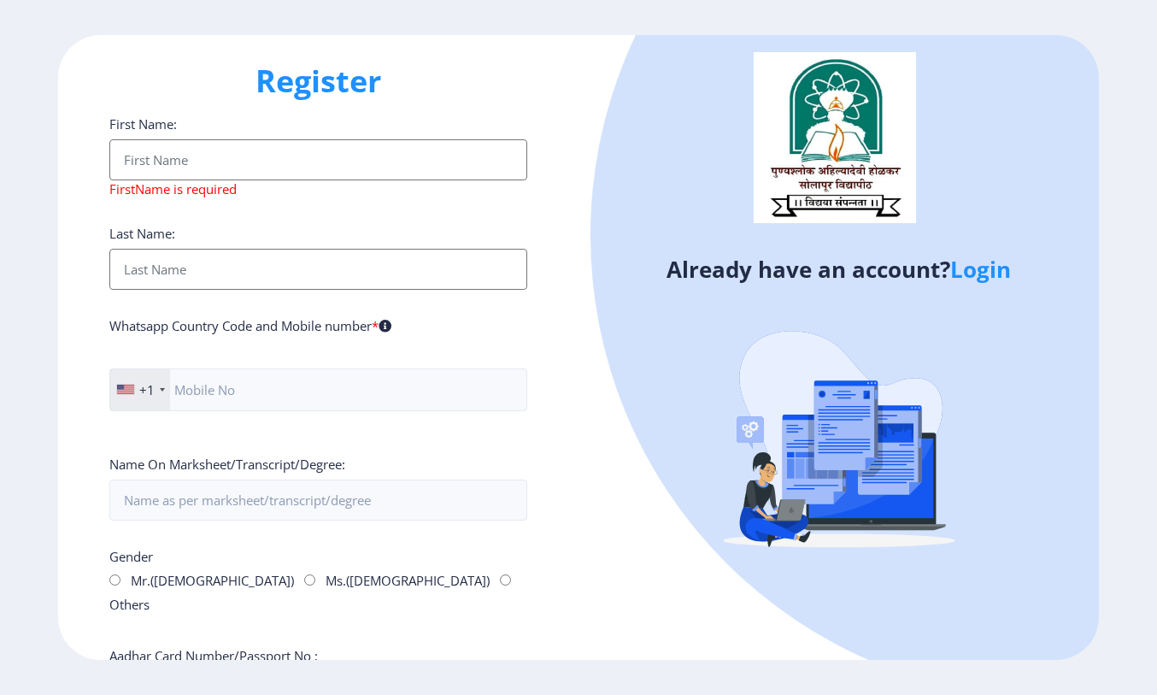
type input "D"
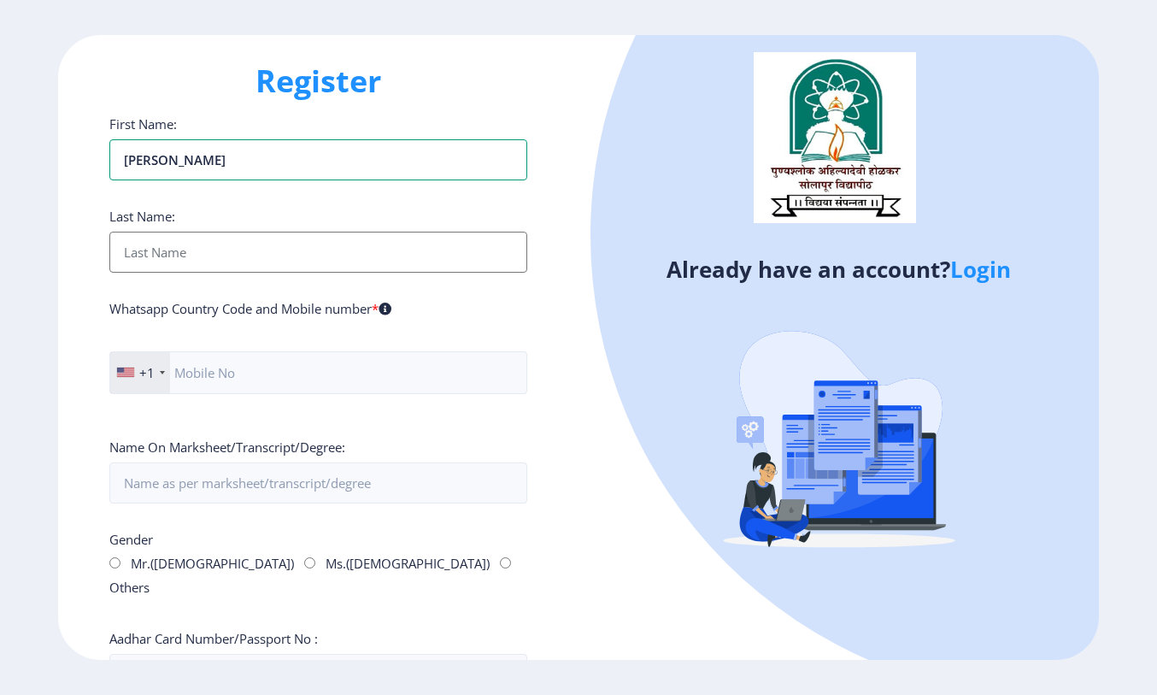
type input "Sakshi Rokade"
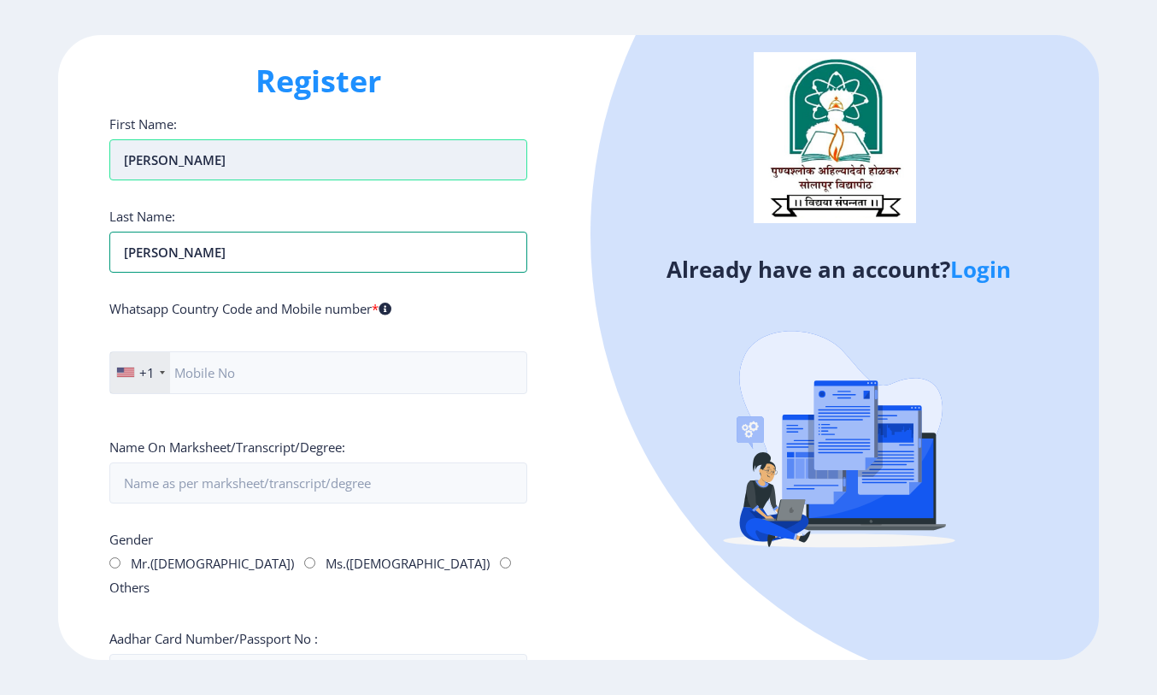
type input "[PERSON_NAME]"
click at [269, 151] on input "Sakshi Rokade" at bounding box center [318, 159] width 418 height 41
type input "[PERSON_NAME]"
click at [156, 369] on div "+1" at bounding box center [140, 372] width 60 height 41
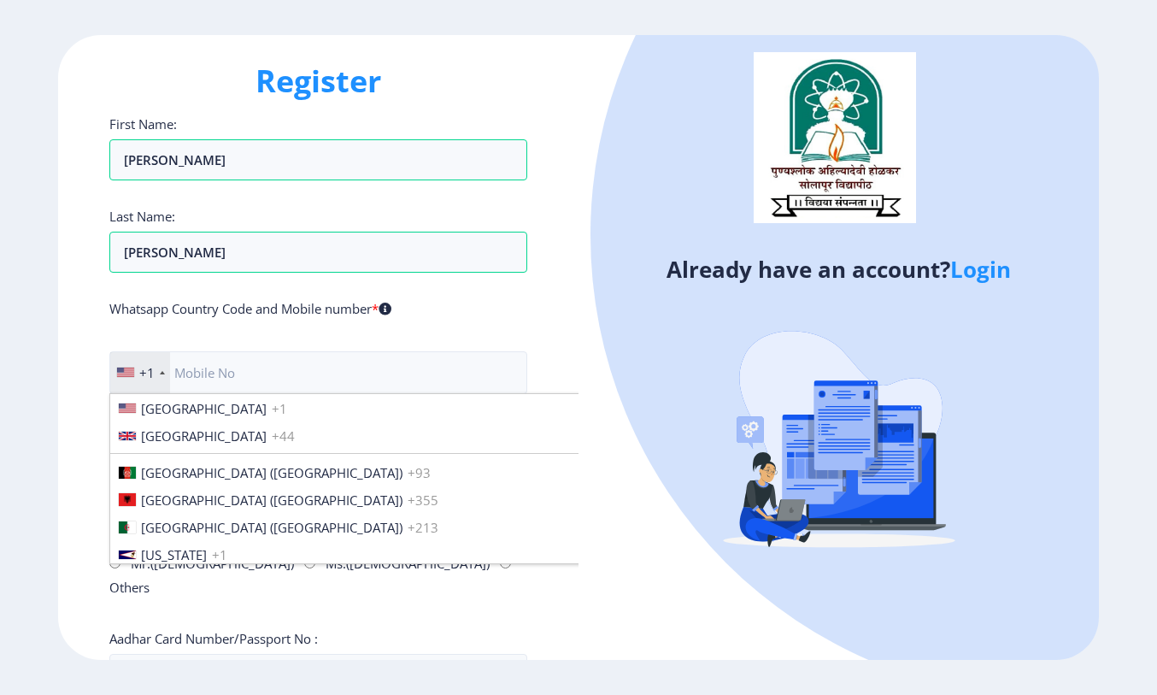
scroll to position [2617, 0]
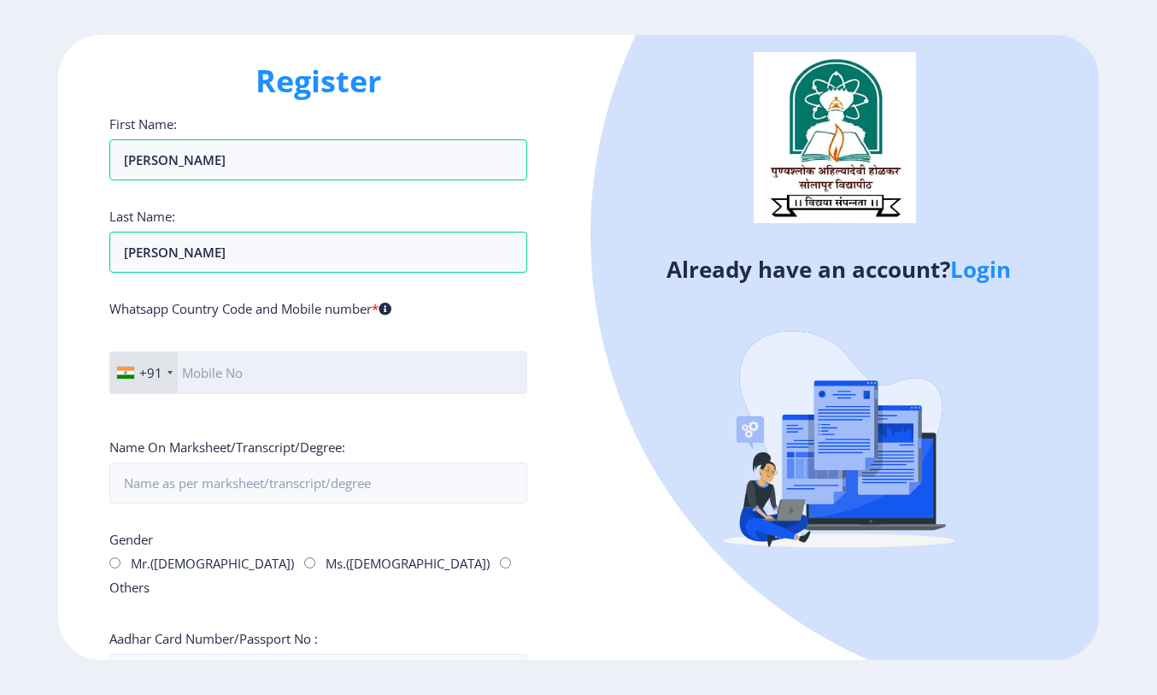
click at [356, 378] on input "text" at bounding box center [318, 372] width 418 height 43
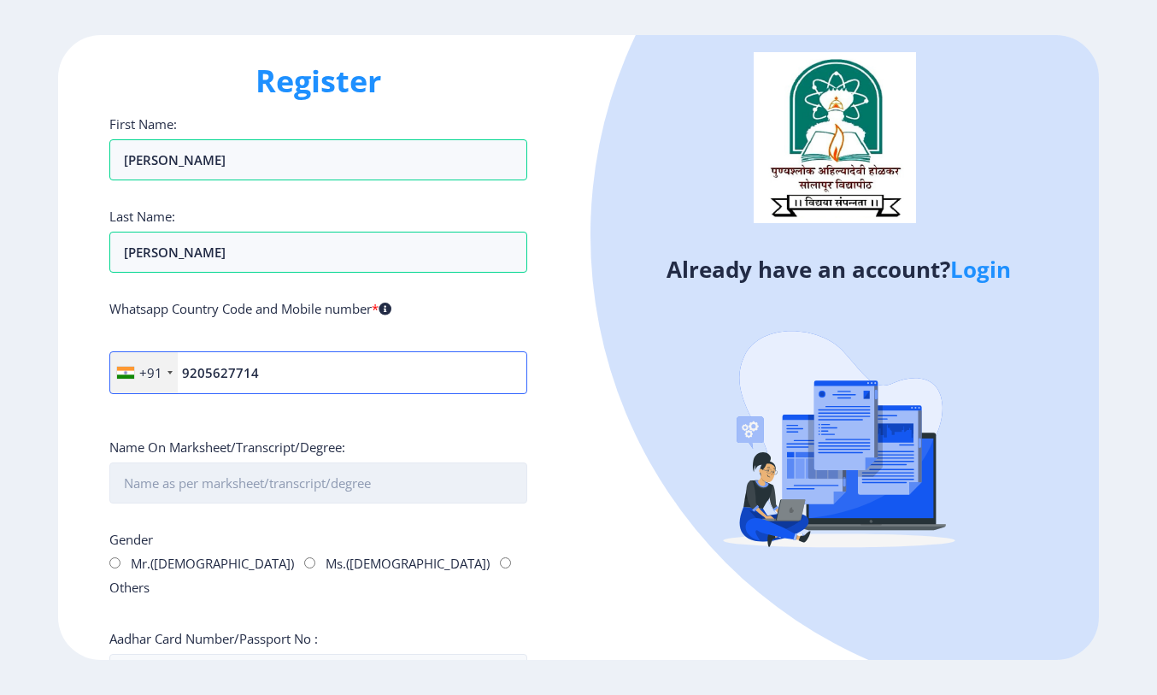
type input "9205627714"
click at [449, 485] on input "First Name:" at bounding box center [318, 482] width 418 height 41
type input "[PERSON_NAME] [PERSON_NAME] ([PERSON_NAME])"
click at [304, 559] on input "Ms.([DEMOGRAPHIC_DATA])" at bounding box center [309, 562] width 11 height 11
radio input "true"
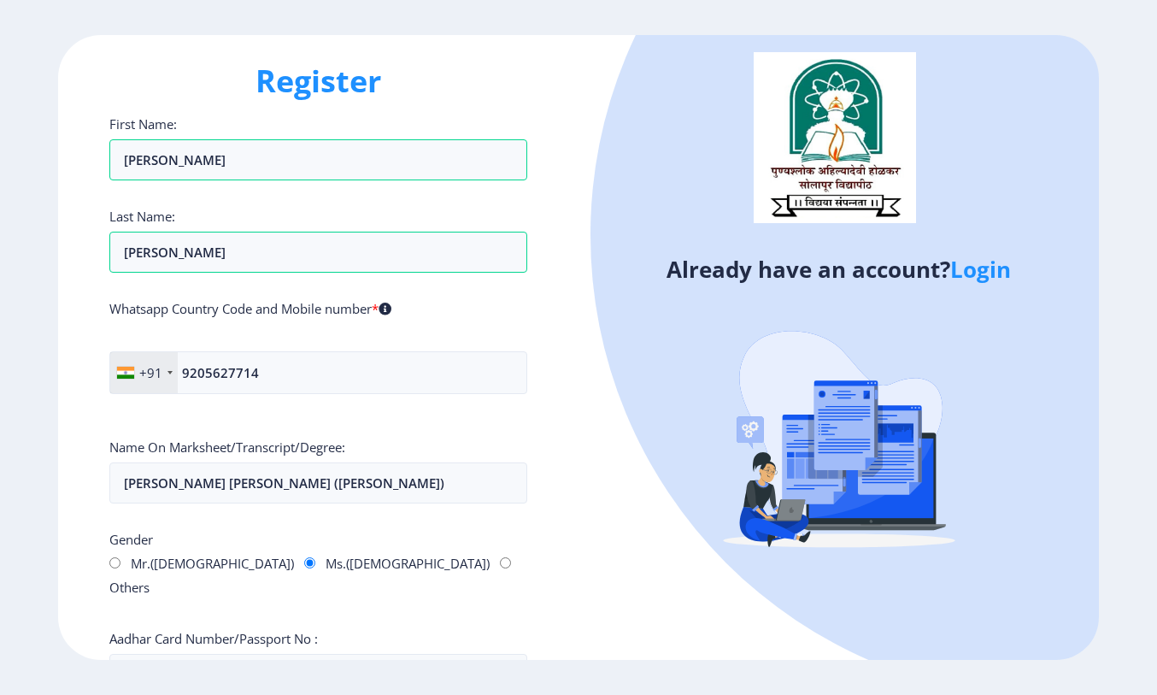
click at [596, 531] on div "Already have an account? Login" at bounding box center [839, 348] width 520 height 626
click at [314, 654] on input "Aadhar Card Number/Passport No :" at bounding box center [318, 674] width 418 height 41
paste input "252694811927"
type input "252694811927"
click at [581, 533] on div "Already have an account? Login" at bounding box center [839, 348] width 520 height 626
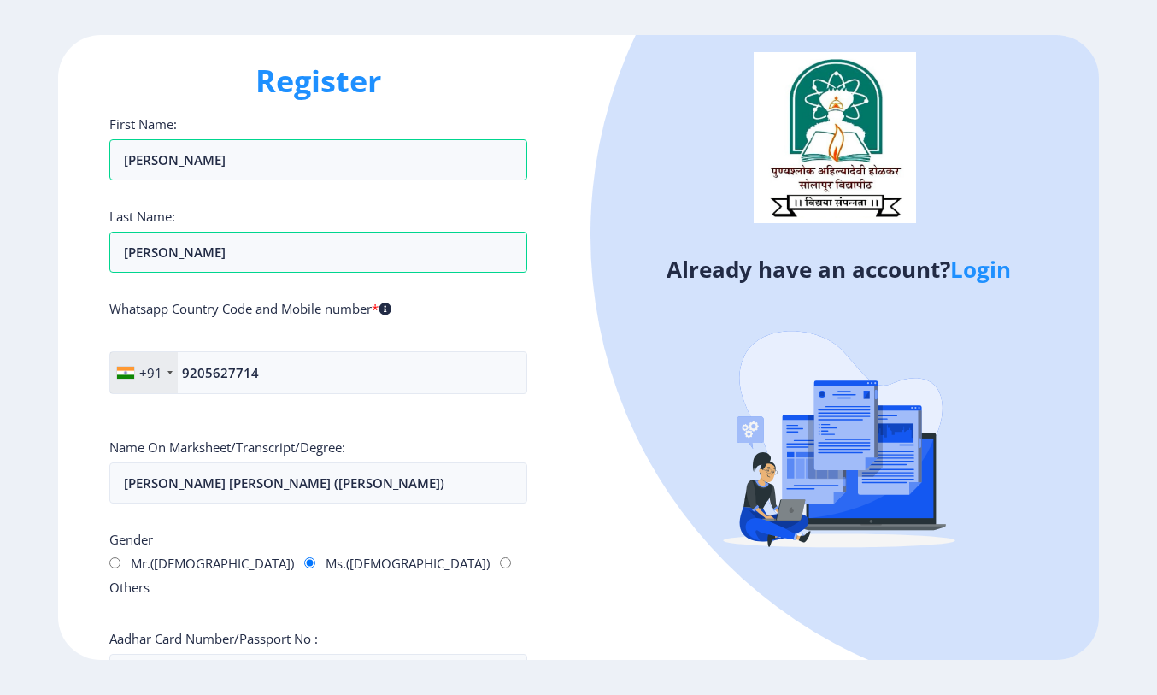
click at [559, 406] on div "Register First Name: [PERSON_NAME] Last Name: [PERSON_NAME] Whatsapp Country Co…" at bounding box center [318, 348] width 520 height 626
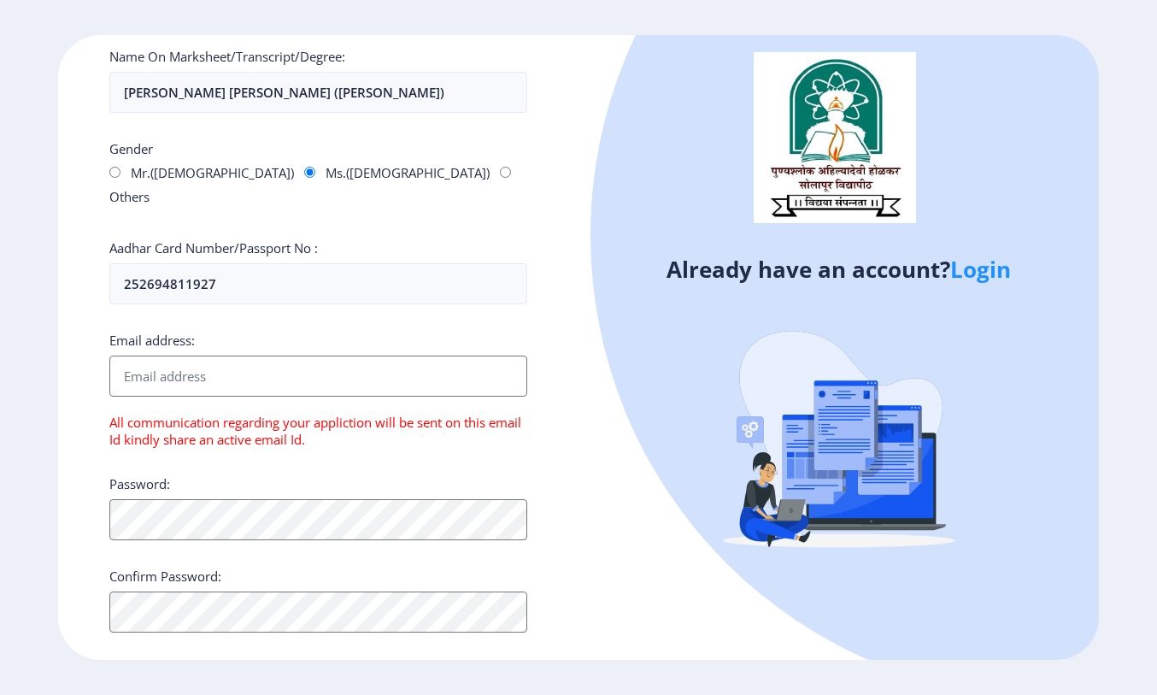
scroll to position [432, 0]
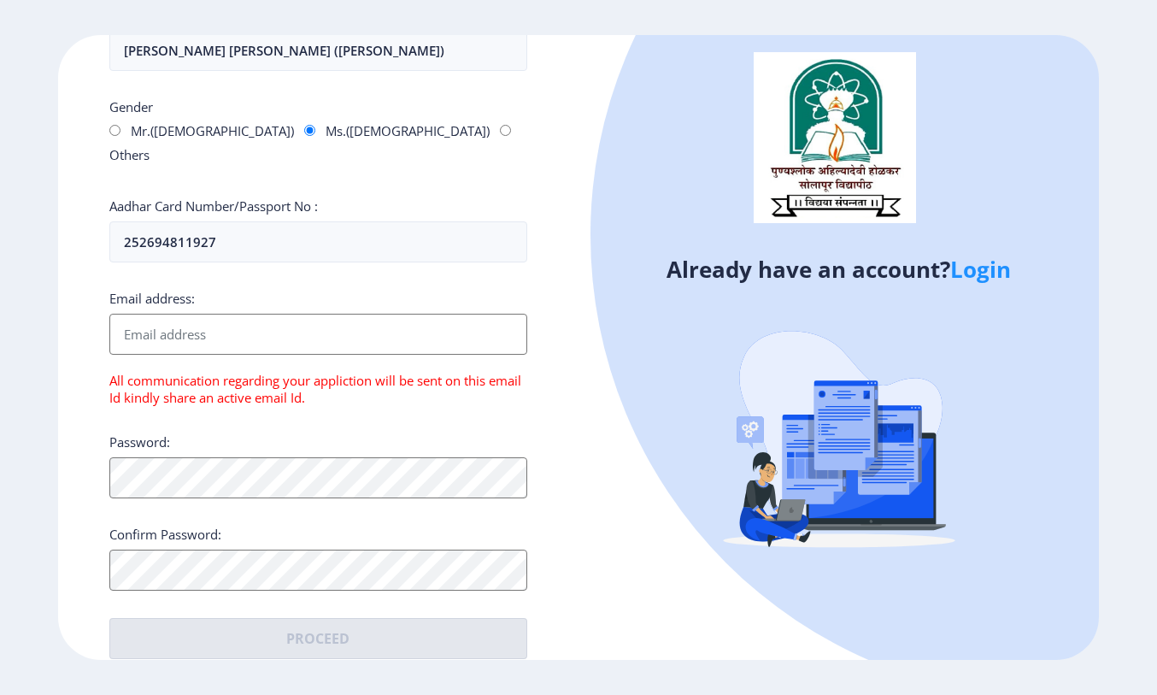
click at [313, 320] on input "Email address:" at bounding box center [318, 334] width 418 height 41
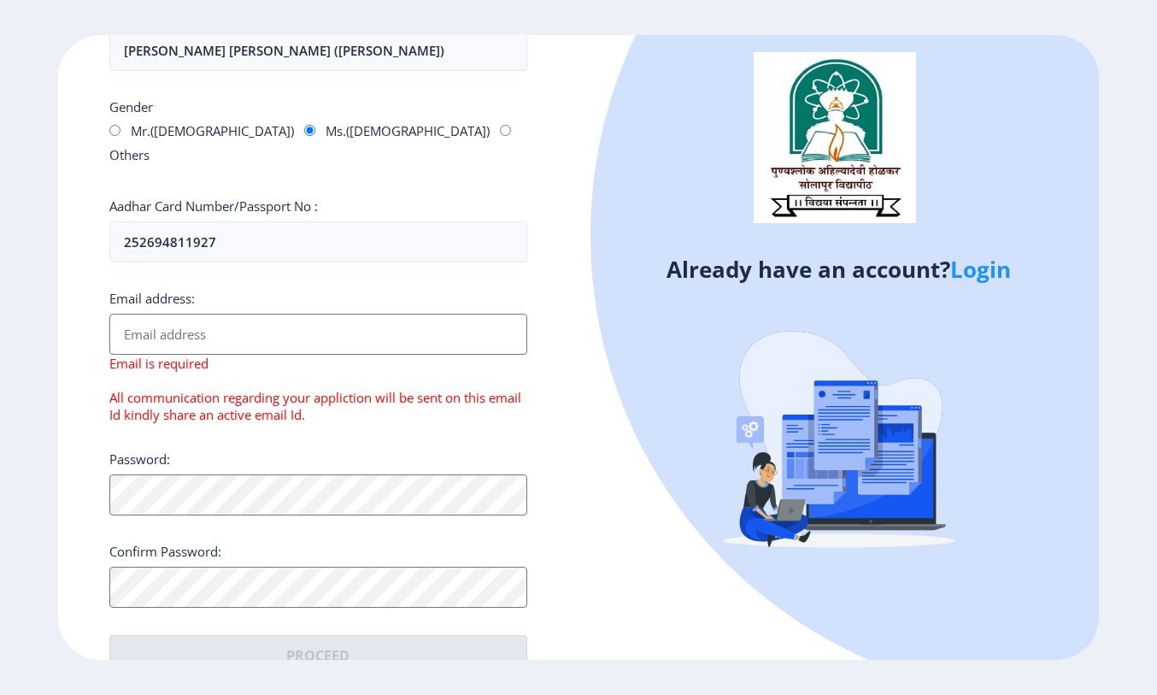
paste input "aps.research.5@gmail.com"
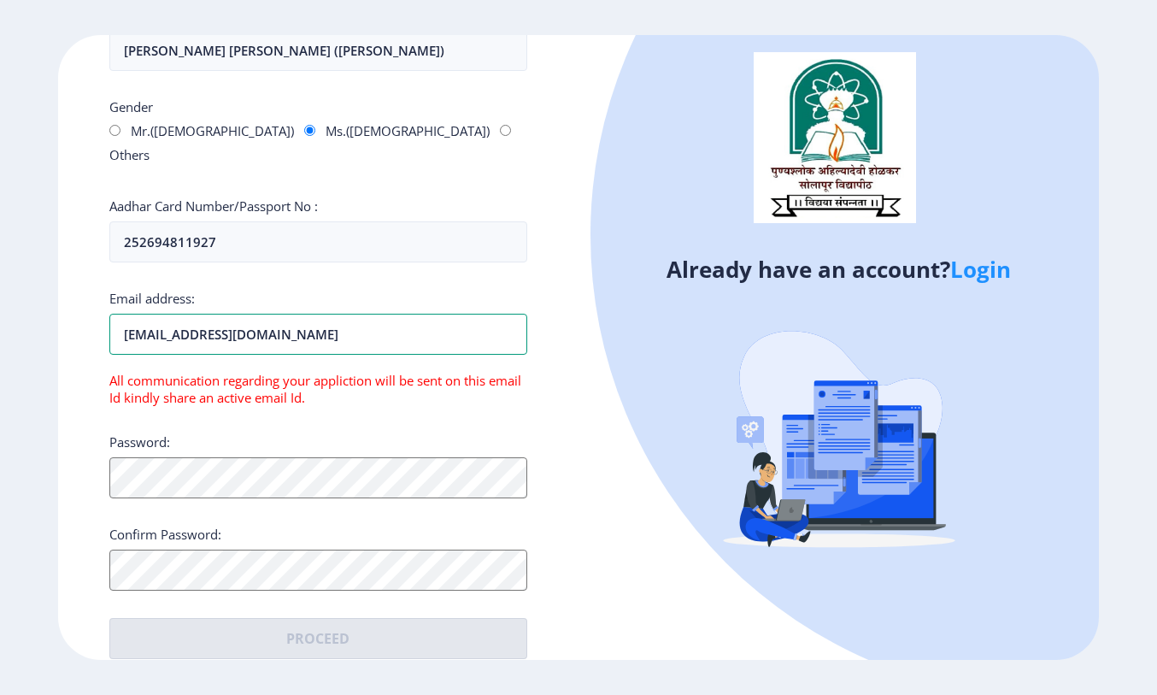
type input "aps.research.5@gmail.com"
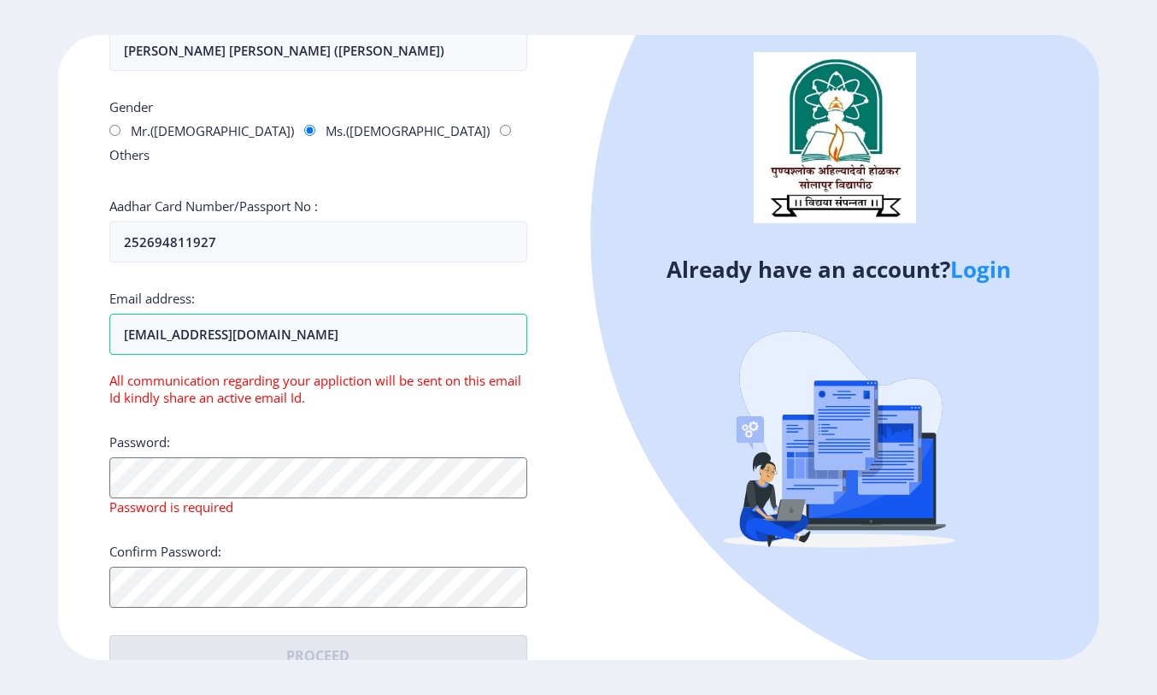
click at [380, 372] on span "All communication regarding your appliction will be sent on this email Id kindl…" at bounding box center [315, 389] width 412 height 34
